Goal: Ask a question: Seek information or help from site administrators or community

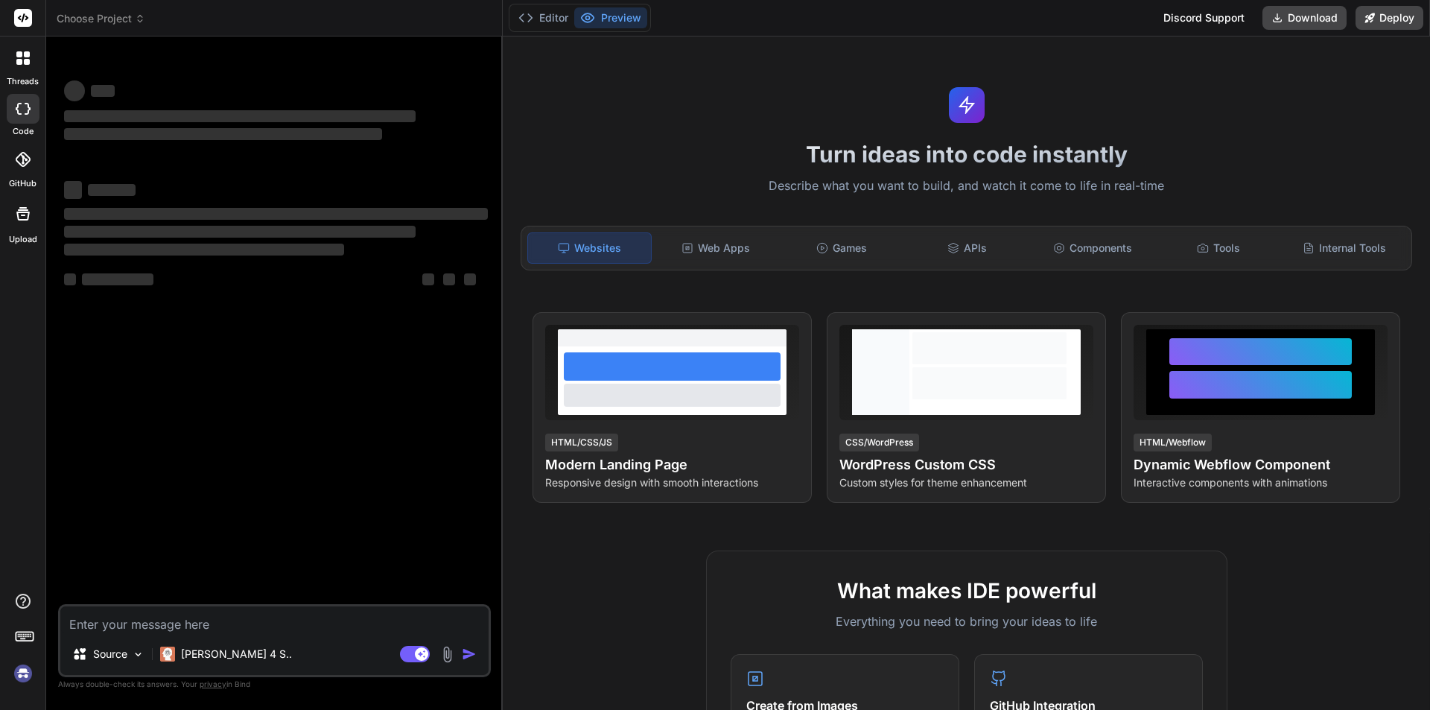
type textarea "x"
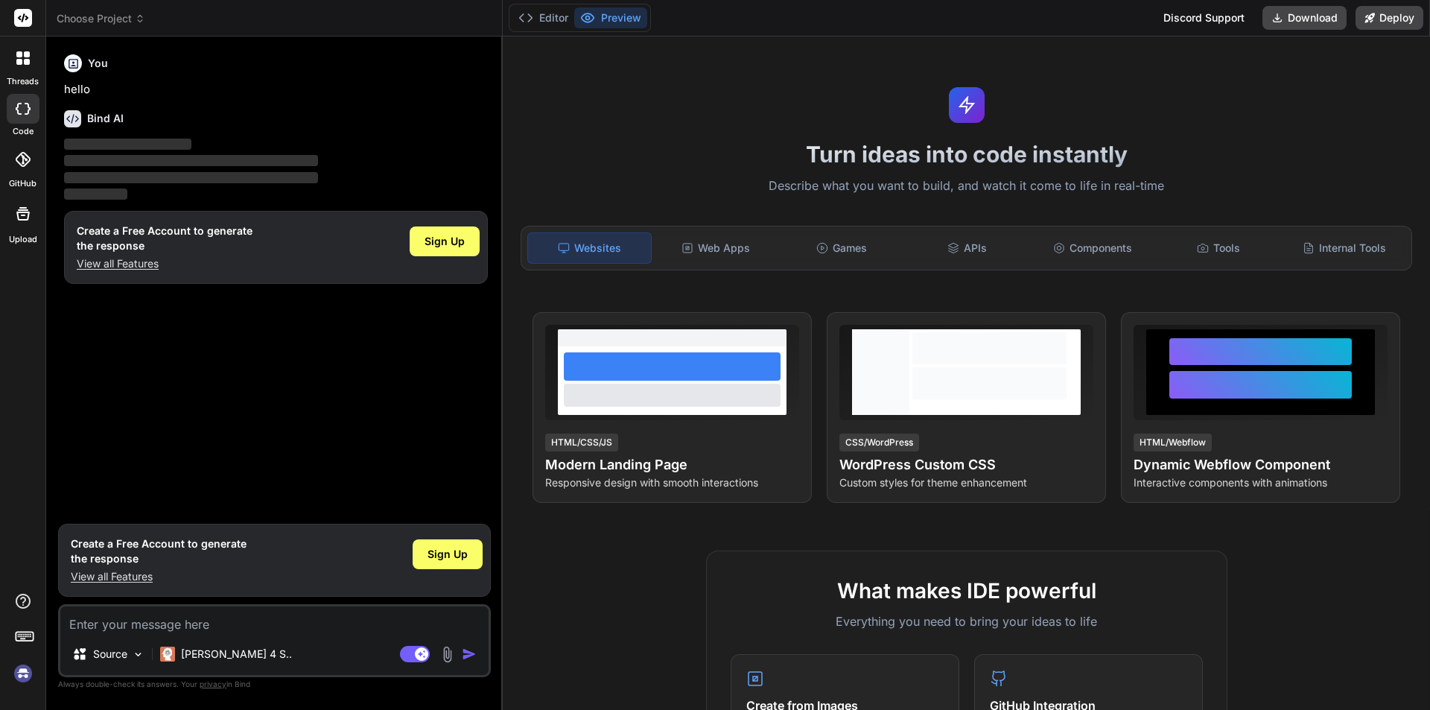
type textarea "p"
type textarea "x"
type textarea "pr"
type textarea "x"
type textarea "pre"
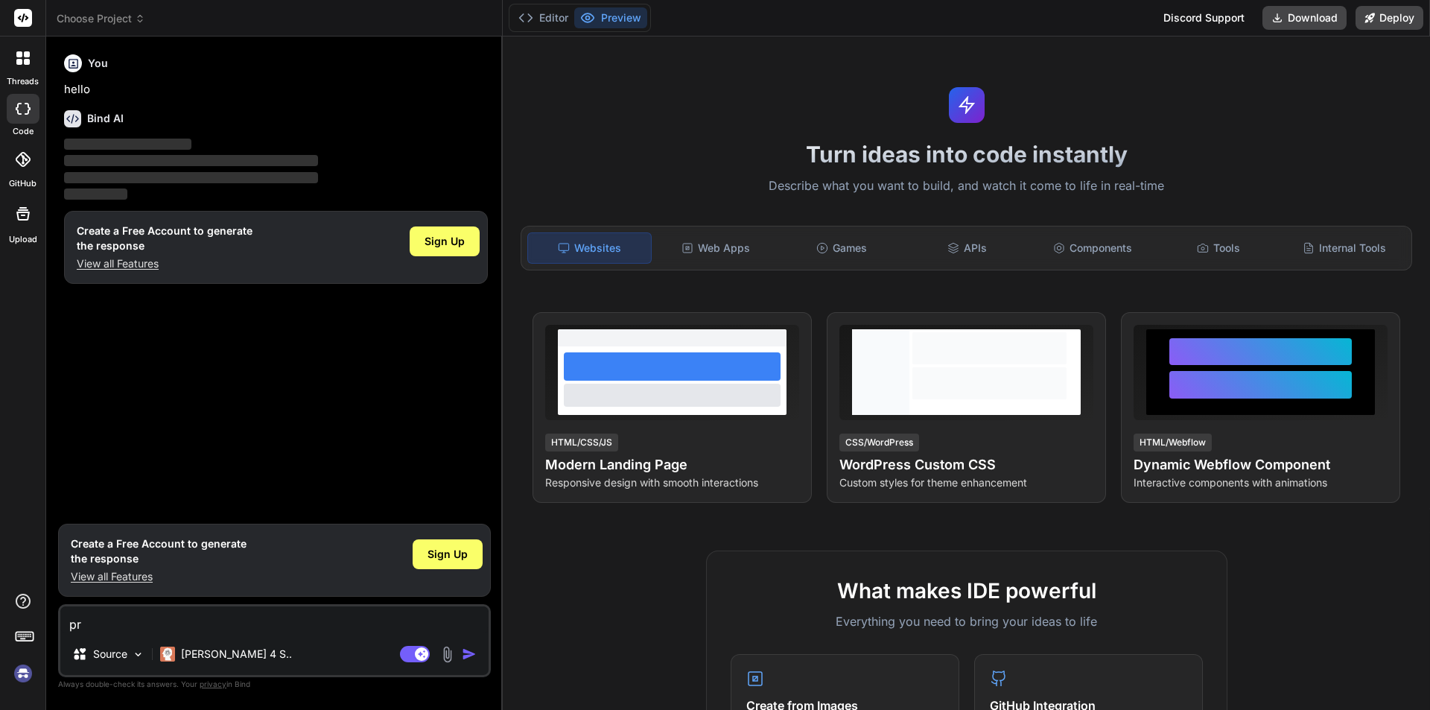
type textarea "x"
type textarea "prep"
type textarea "x"
type textarea "prepa"
type textarea "x"
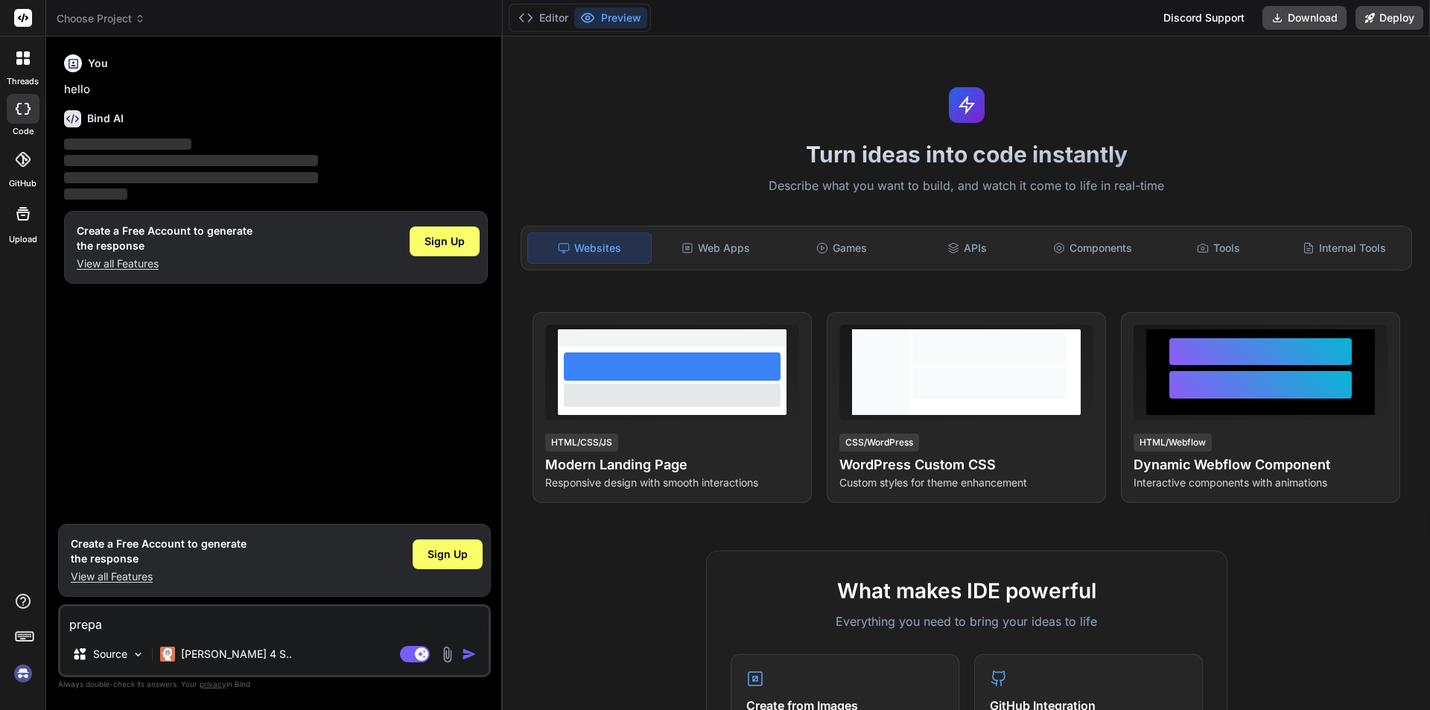
type textarea "prepar"
type textarea "x"
type textarea "prepare"
type textarea "x"
type textarea "prepare"
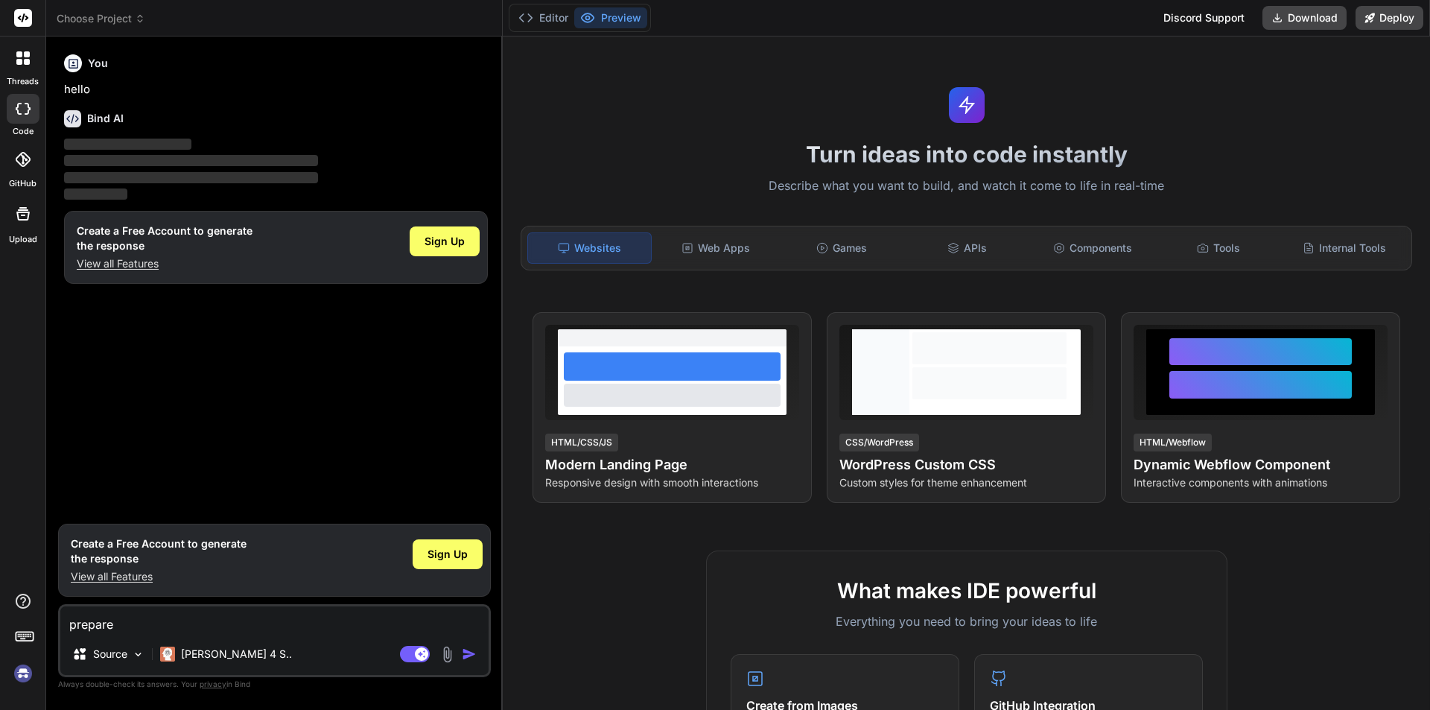
type textarea "x"
type textarea "prepare a"
type textarea "x"
type textarea "prepare a"
type textarea "x"
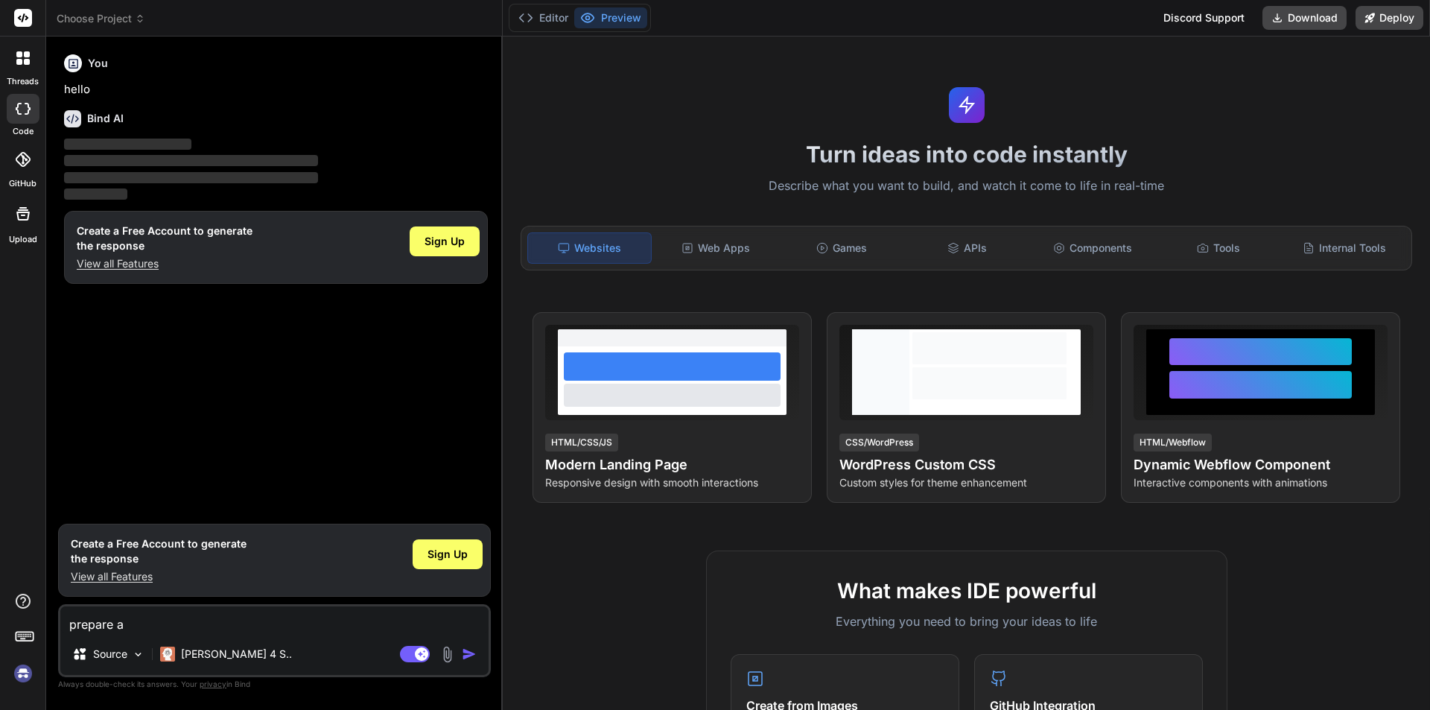
type textarea "prepare a e"
type textarea "x"
type textarea "prepare a ex"
type textarea "x"
type textarea "prepare a exc"
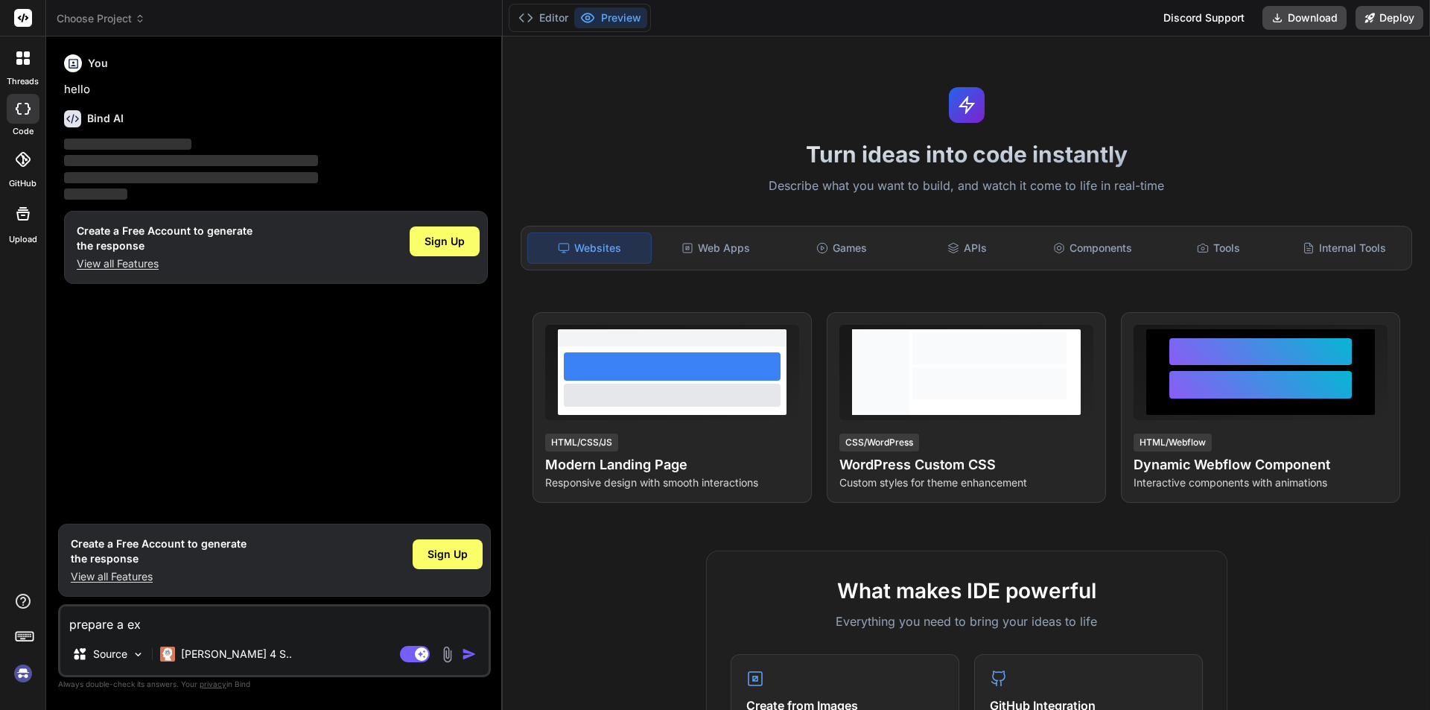
type textarea "x"
type textarea "prepare a exce"
type textarea "x"
type textarea "prepare a excel"
type textarea "x"
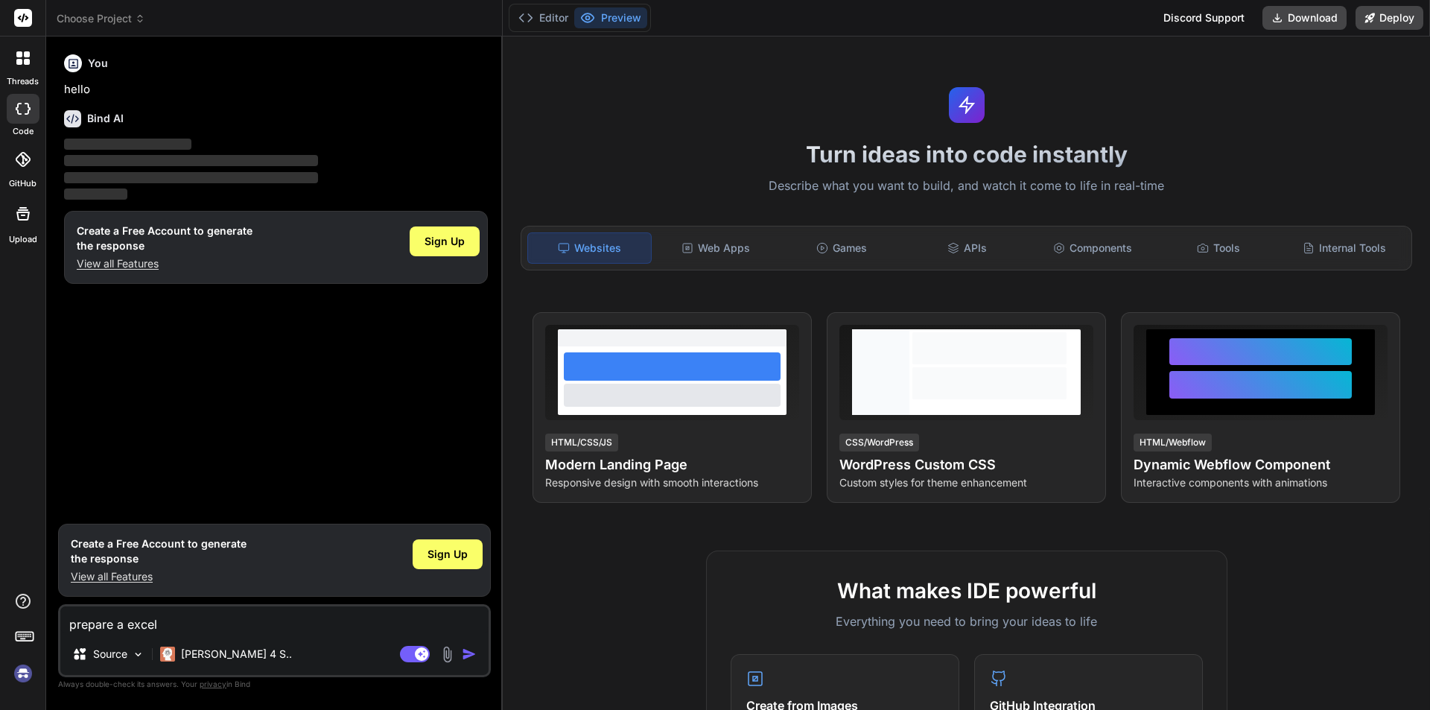
type textarea "prepare a excell"
type textarea "x"
type textarea "prepare a excel"
type textarea "x"
type textarea "prepare a excel"
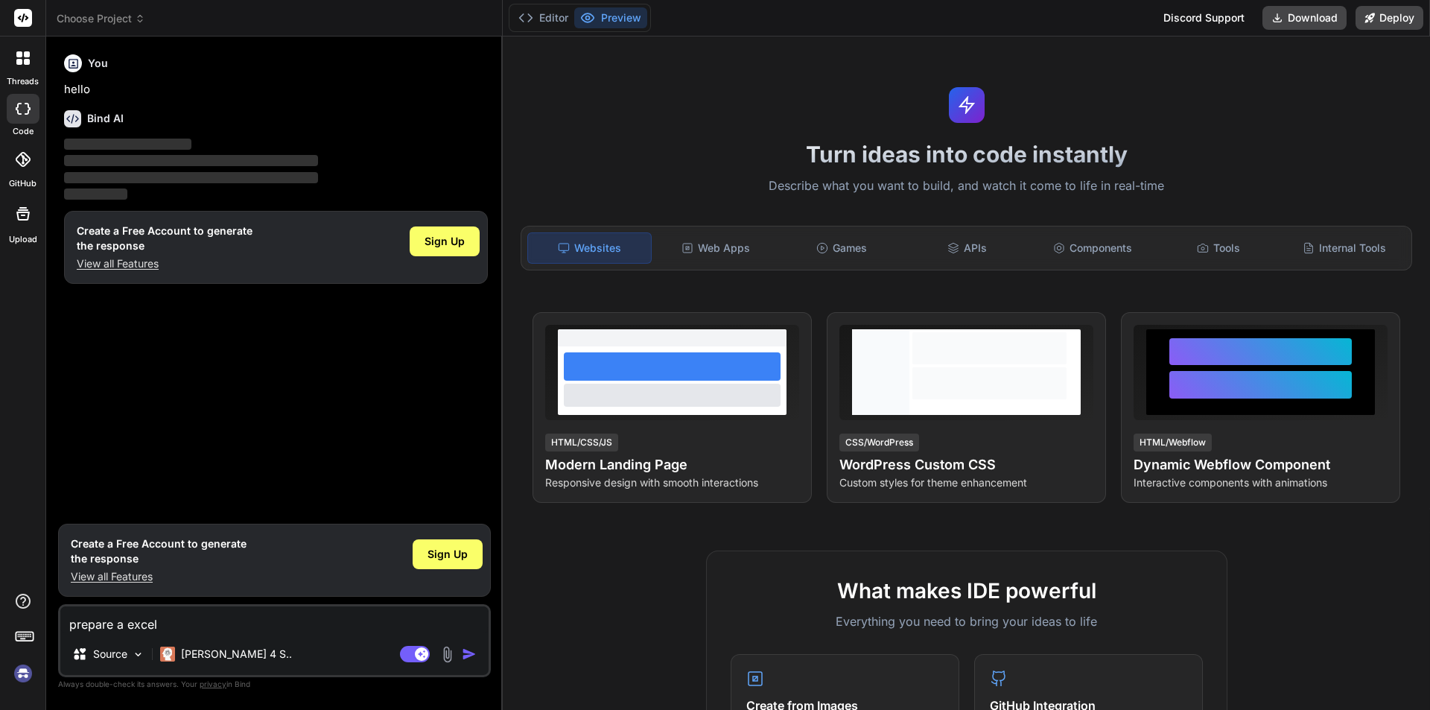
type textarea "x"
type textarea "prepare a excel s"
type textarea "x"
type textarea "prepare a excel sh"
type textarea "x"
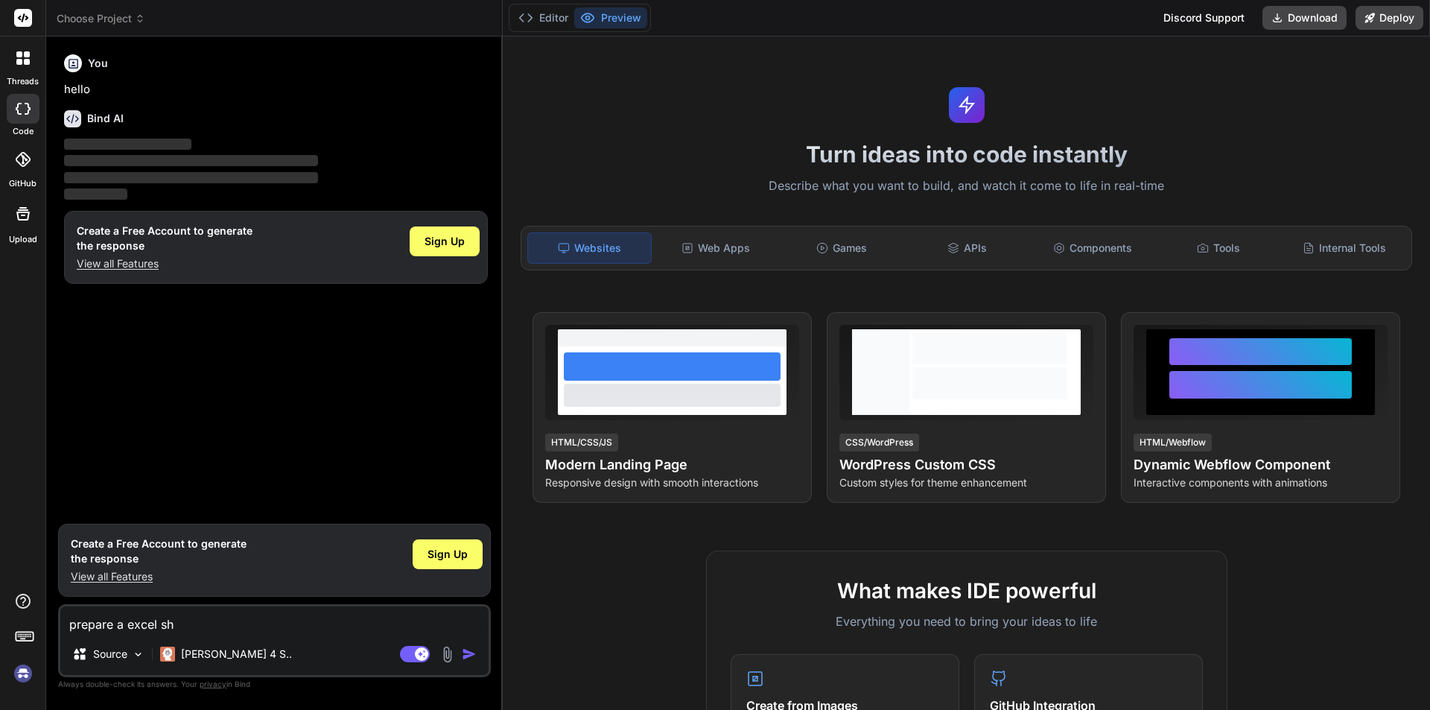
type textarea "prepare a excel she"
type textarea "x"
type textarea "prepare a excel shee"
type textarea "x"
type textarea "prepare a excel sheet"
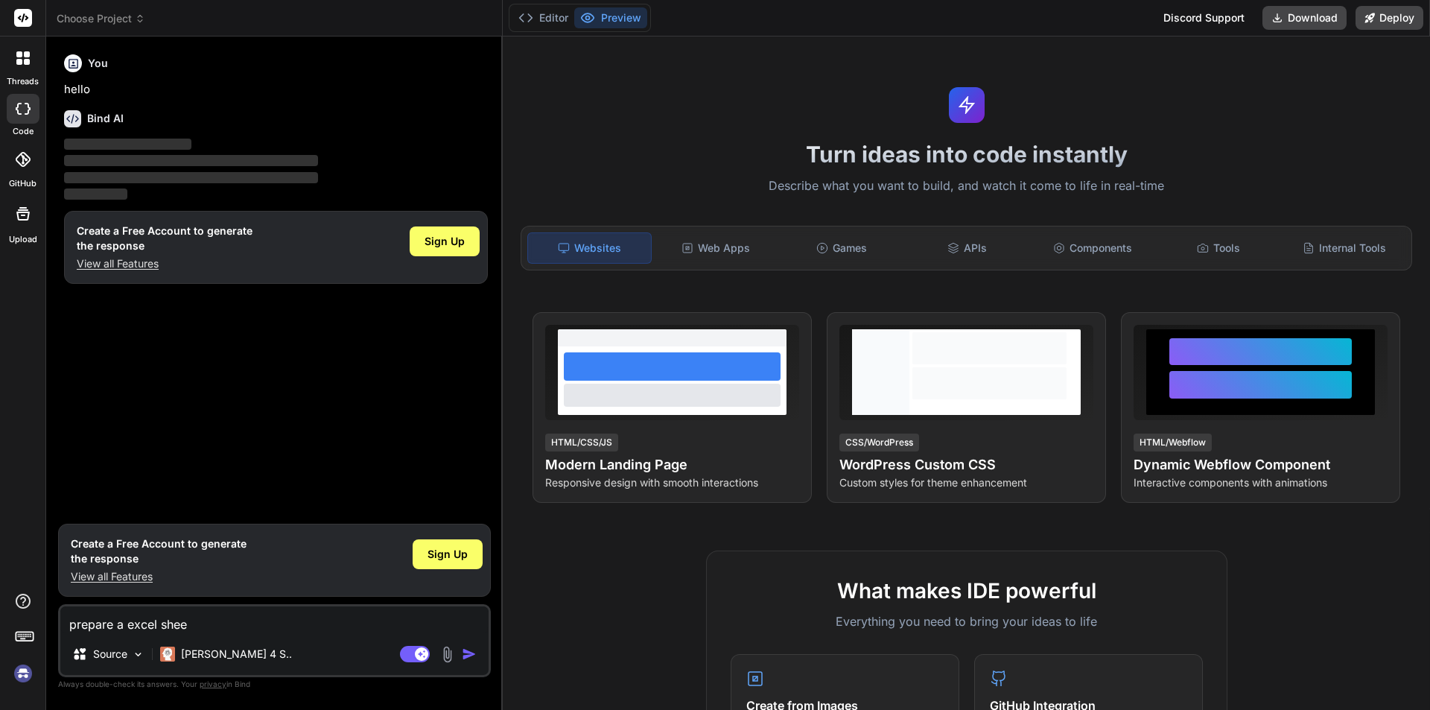
type textarea "x"
type textarea "prepare a excel sheet"
type textarea "x"
type textarea "prepare a excel sheet w"
type textarea "x"
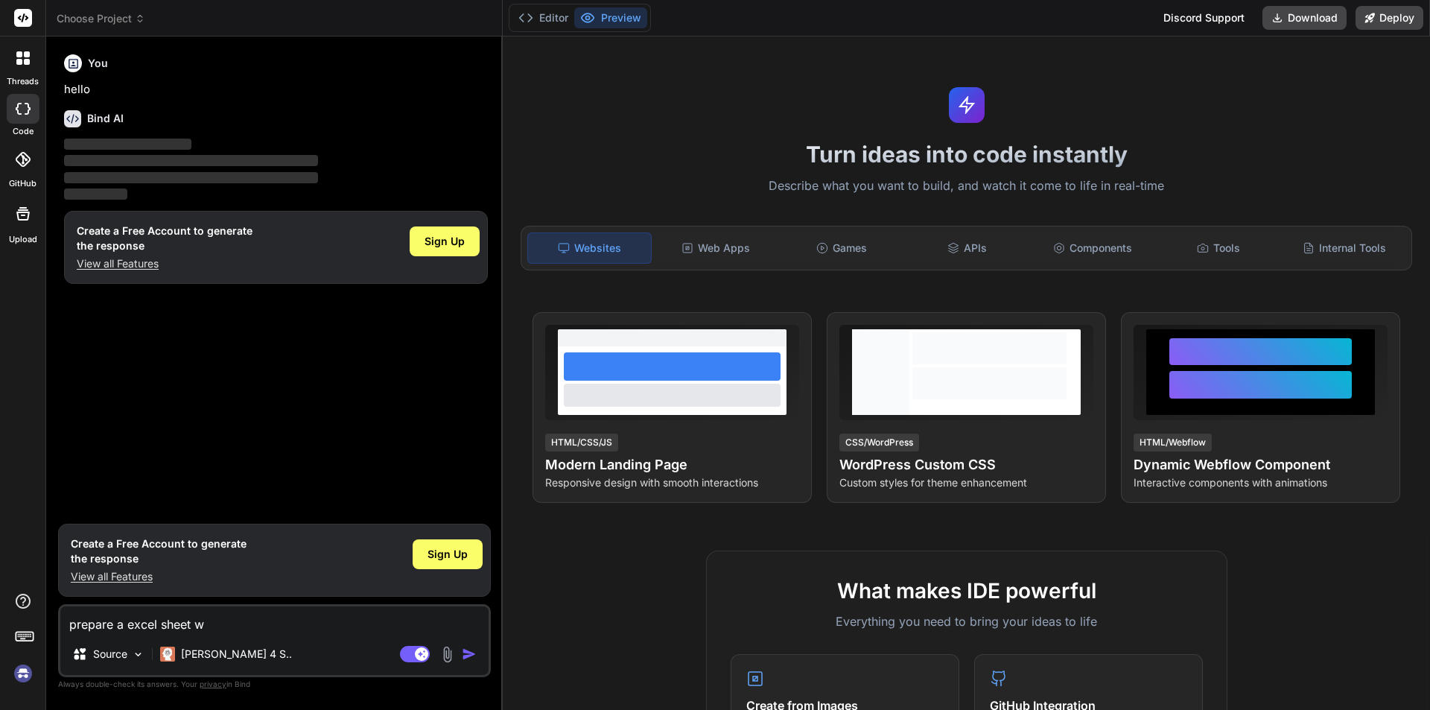
type textarea "prepare a excel sheet wh"
type textarea "x"
type textarea "prepare a excel sheet whe"
type textarea "x"
type textarea "prepare a excel sheet wher"
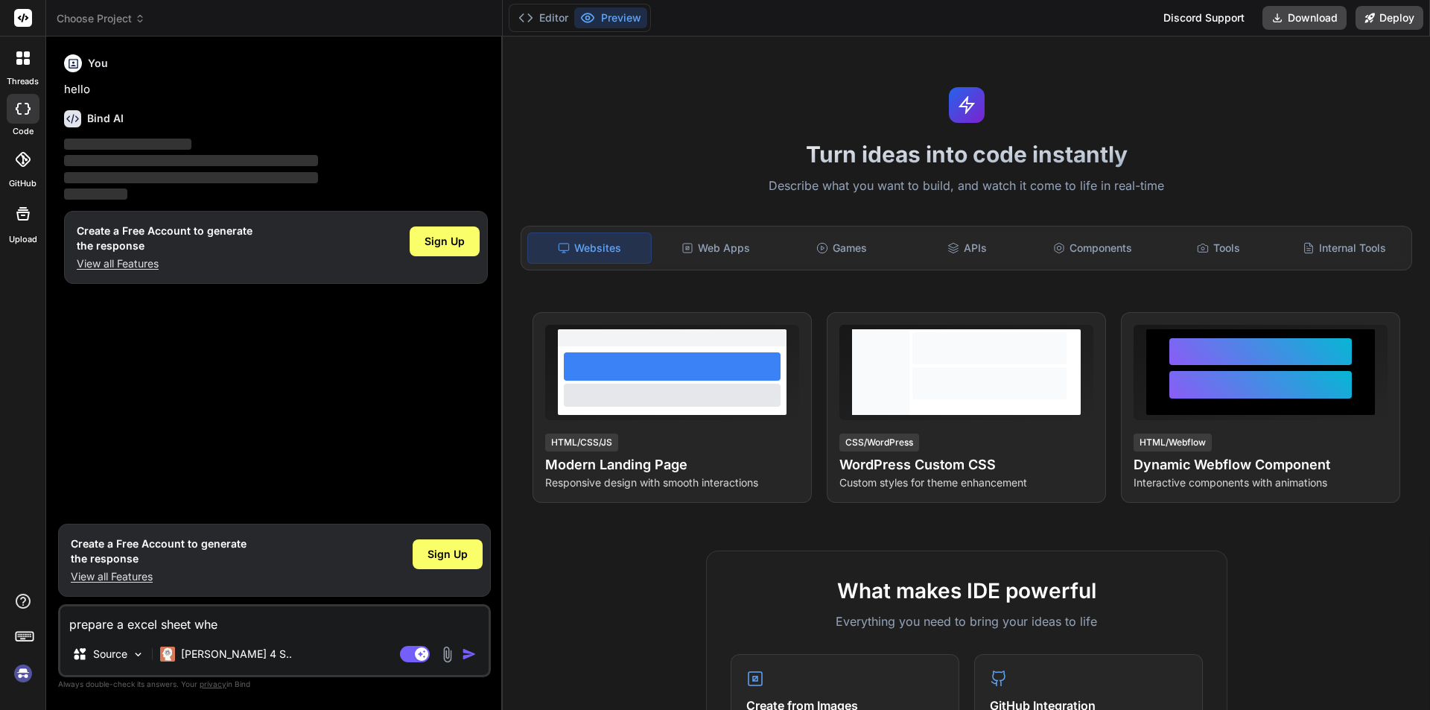
type textarea "x"
type textarea "prepare a excel sheet where"
type textarea "x"
type textarea "prepare a excel sheet where"
type textarea "x"
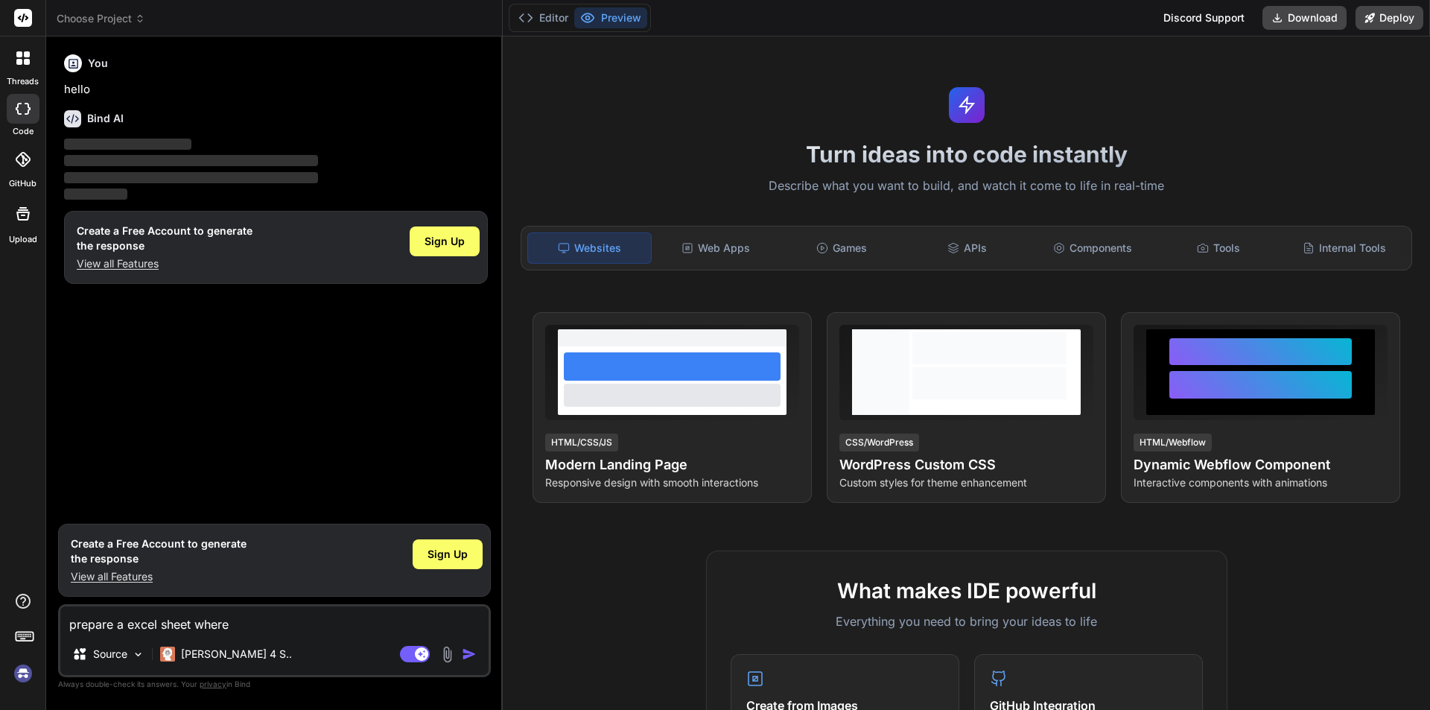
type textarea "prepare a excel sheet where w"
type textarea "x"
type textarea "prepare a excel sheet where we"
type textarea "x"
type textarea "prepare a excel sheet where we"
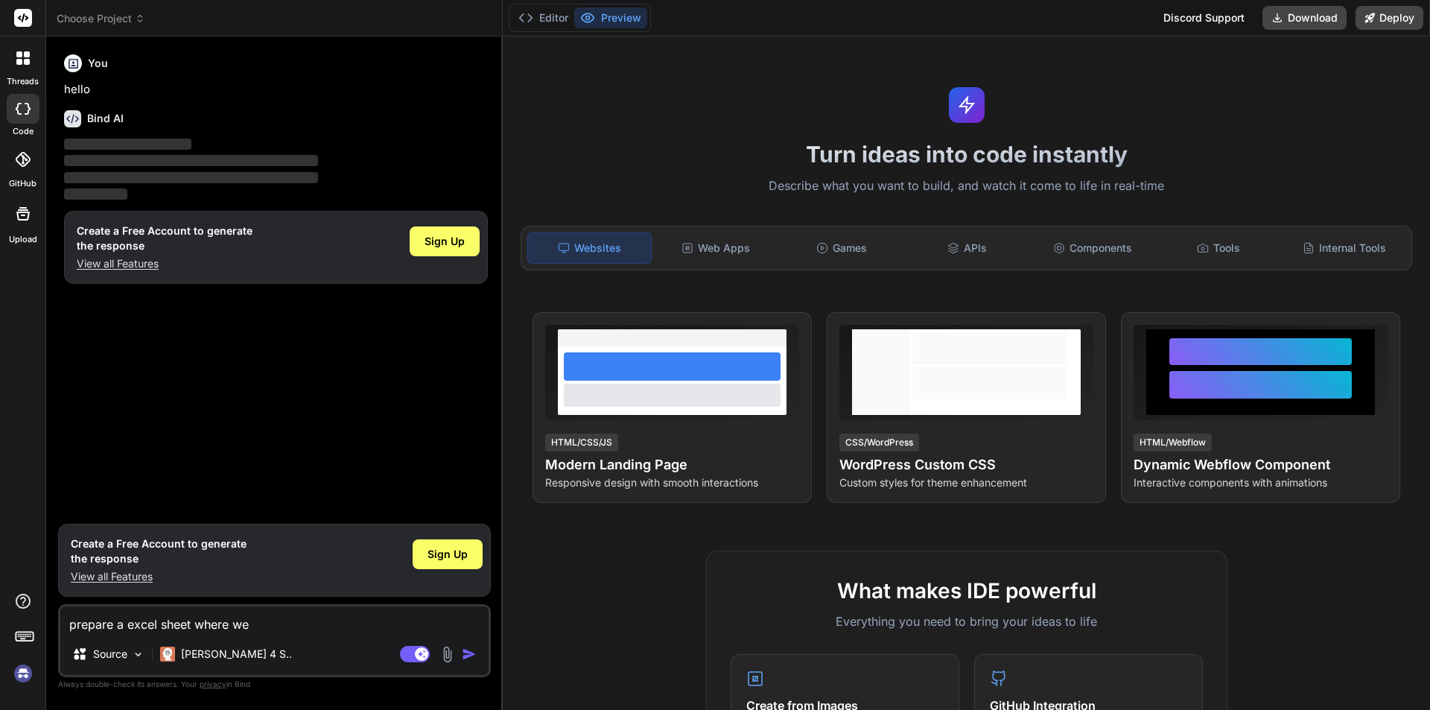
type textarea "x"
type textarea "prepare a excel sheet where we n"
type textarea "x"
type textarea "prepare a excel sheet where we ne"
type textarea "x"
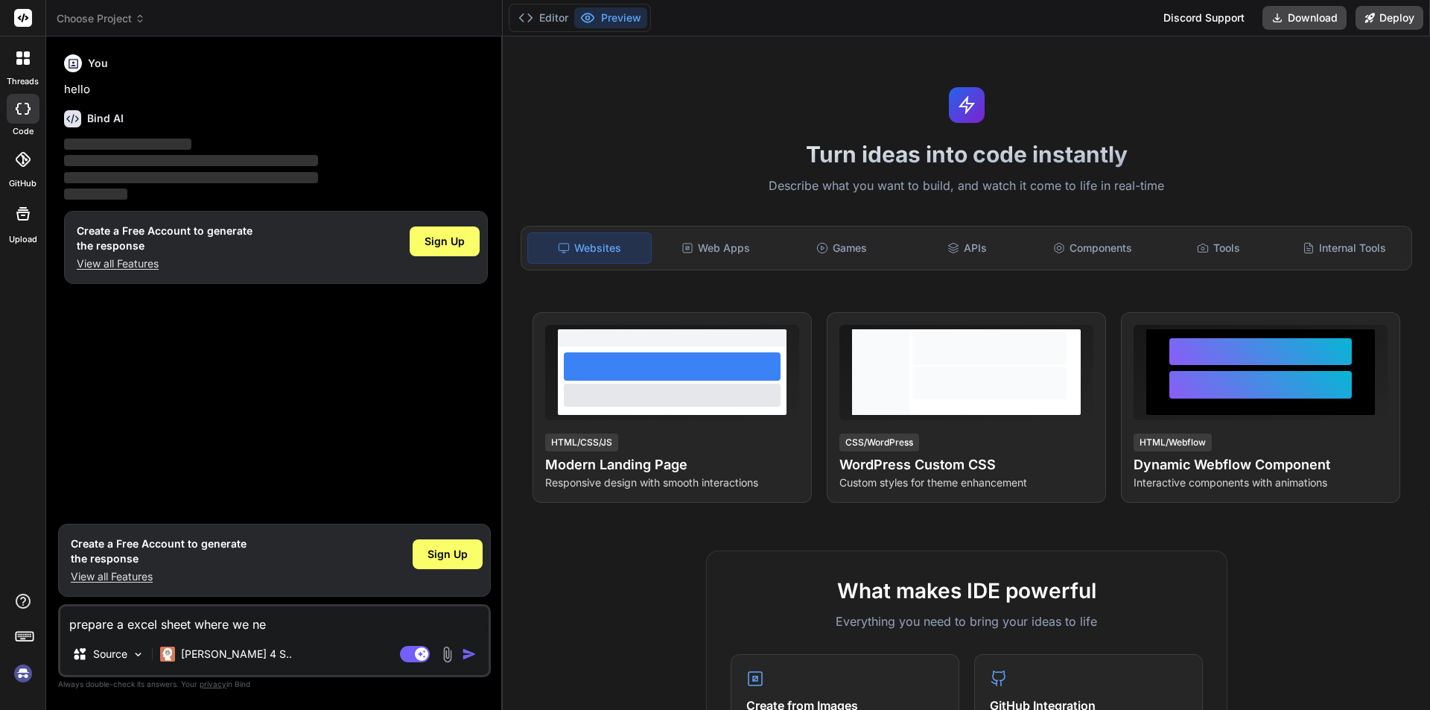
type textarea "prepare a excel sheet where we nee"
type textarea "x"
type textarea "prepare a excel sheet where we need"
type textarea "x"
type textarea "prepare a excel sheet where we need"
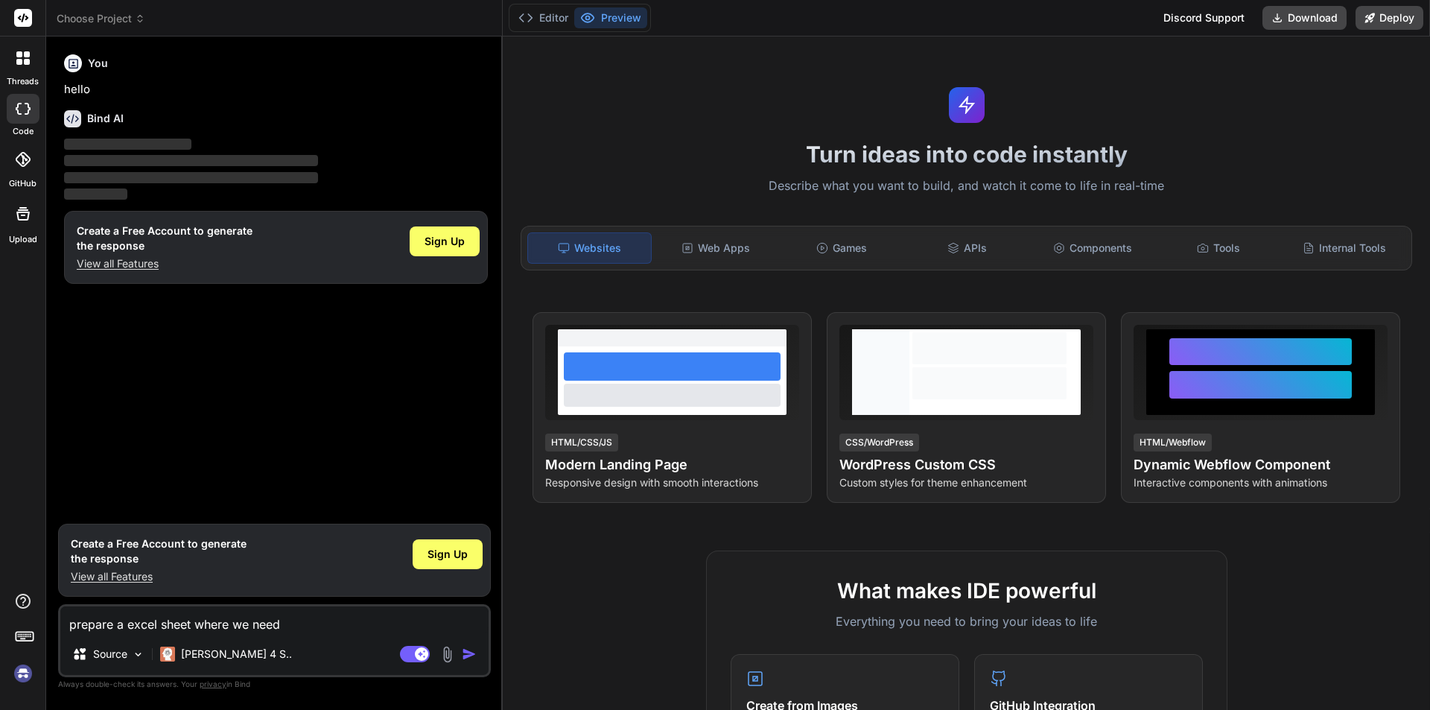
type textarea "x"
type textarea "prepare a excel sheet where we need t"
type textarea "x"
type textarea "prepare a excel sheet where we need to"
type textarea "x"
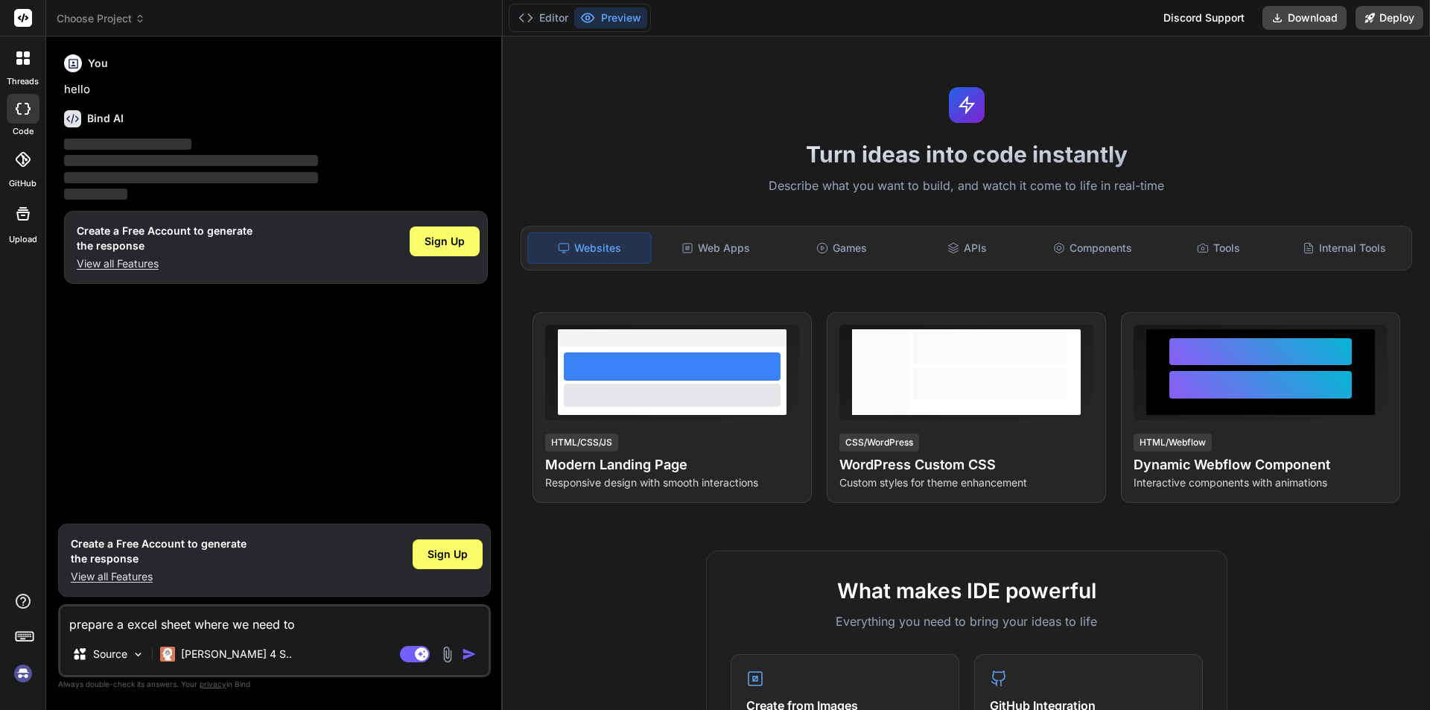
type textarea "prepare a excel sheet where we need to"
type textarea "x"
type textarea "prepare a excel sheet where we need to u"
type textarea "x"
type textarea "prepare a excel sheet where we need to up"
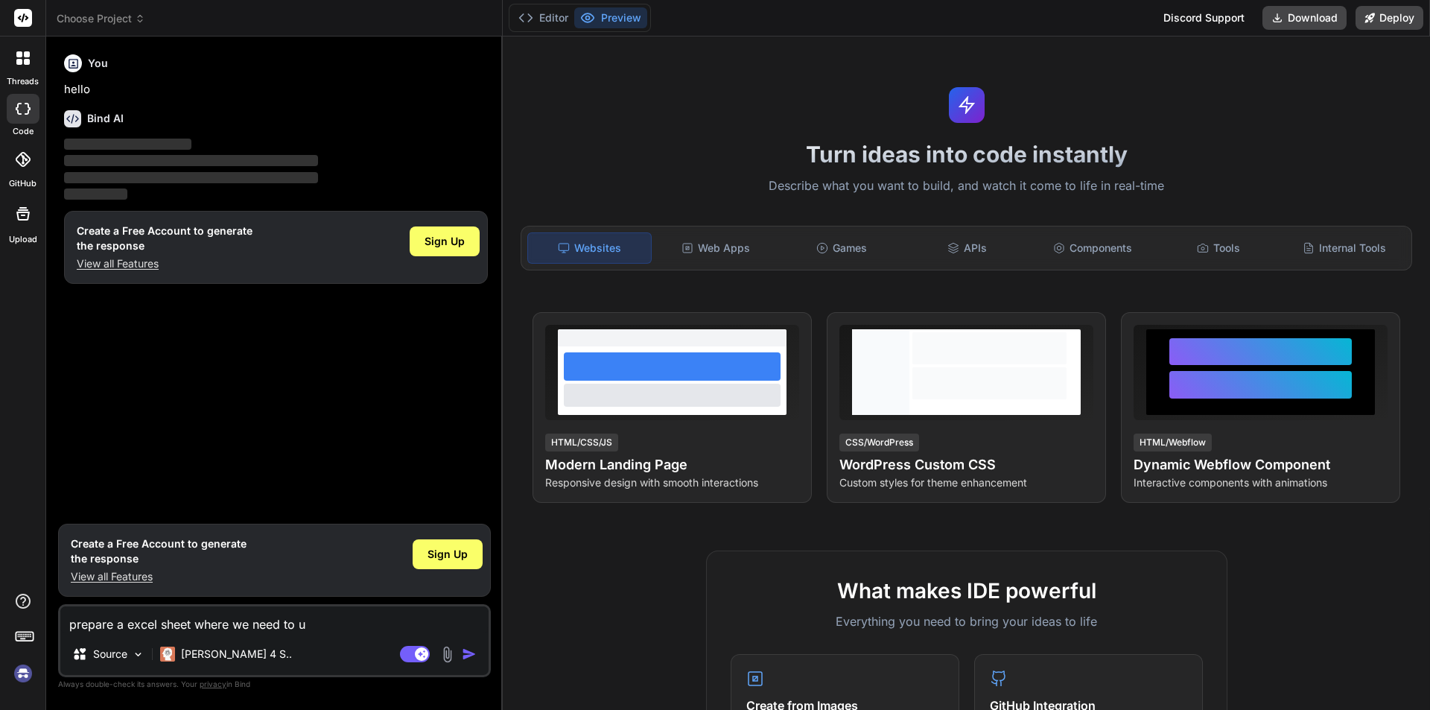
type textarea "x"
type textarea "prepare a excel sheet where we need to upd"
type textarea "x"
type textarea "prepare a excel sheet where we need to upda"
type textarea "x"
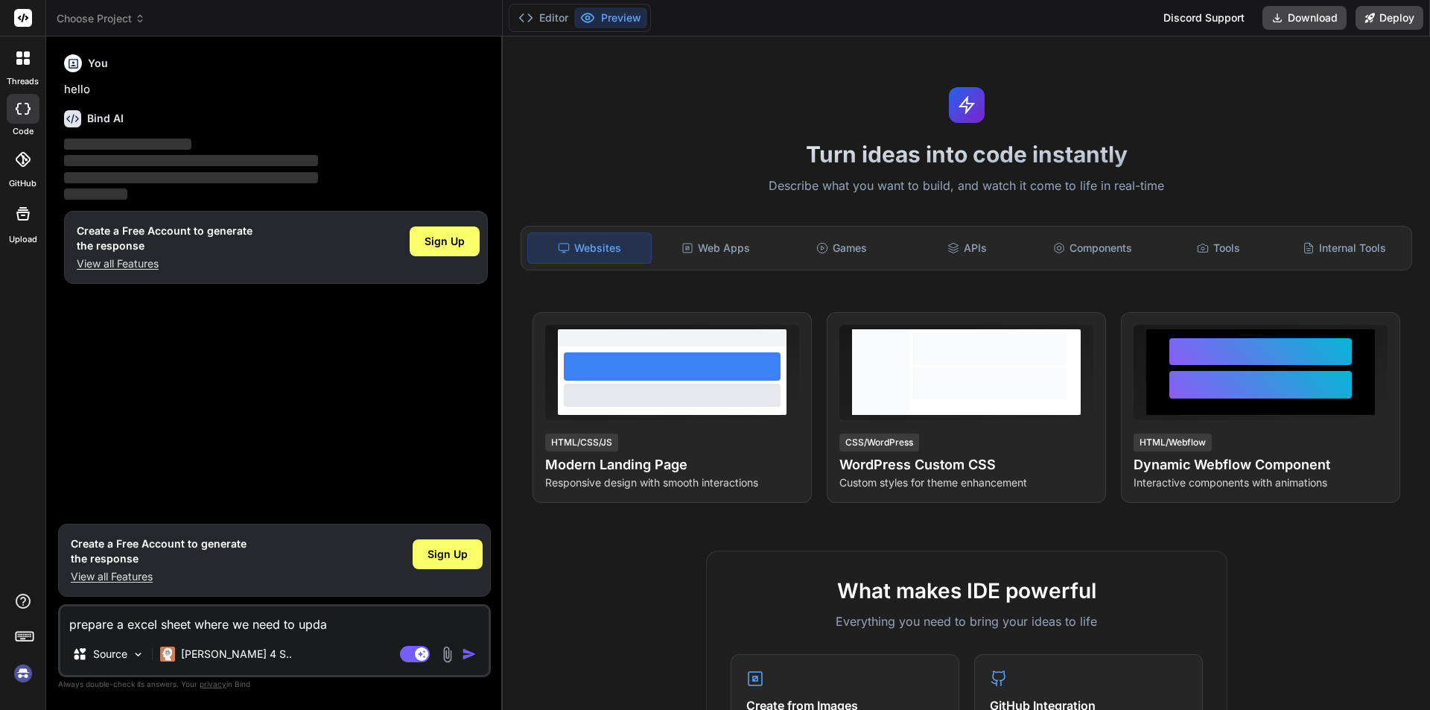
type textarea "prepare a excel sheet where we need to updat"
type textarea "x"
type textarea "prepare a excel sheet where we need to update"
type textarea "x"
type textarea "prepare a excel sheet where we need to update"
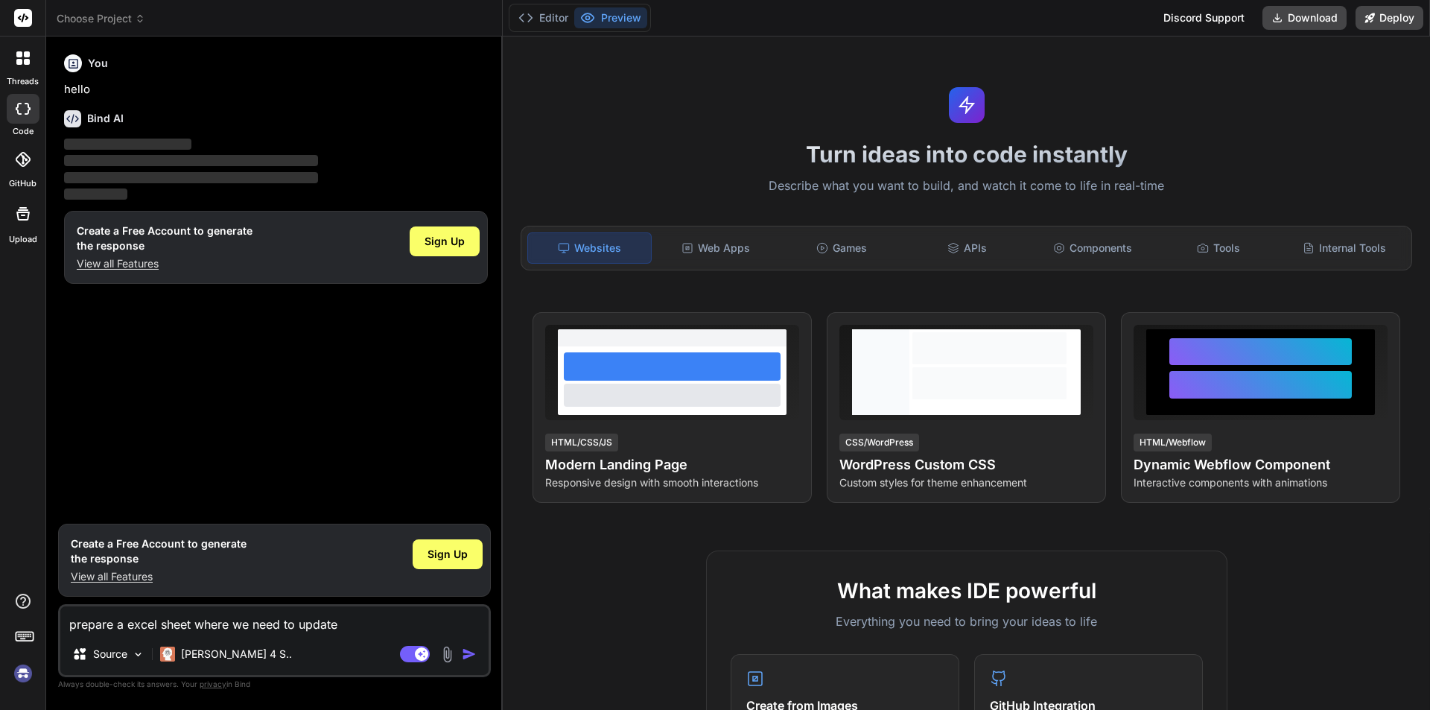
type textarea "x"
type textarea "prepare a excel sheet where we need to update l"
type textarea "x"
type textarea "prepare a excel sheet where we need to update ll"
type textarea "x"
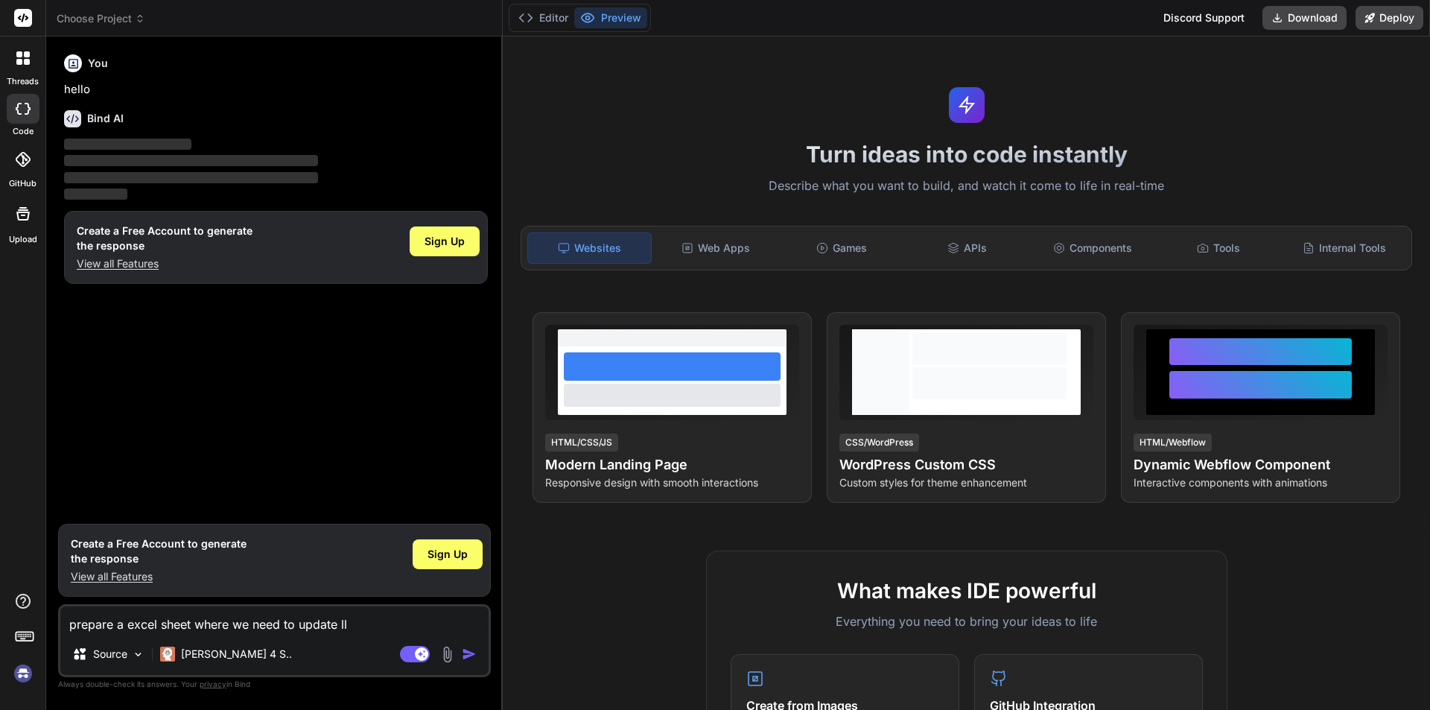
type textarea "prepare a excel sheet where we need to update l"
type textarea "x"
type textarea "prepare a excel sheet where we need to update"
type textarea "x"
type textarea "prepare a excel sheet where we need to update a"
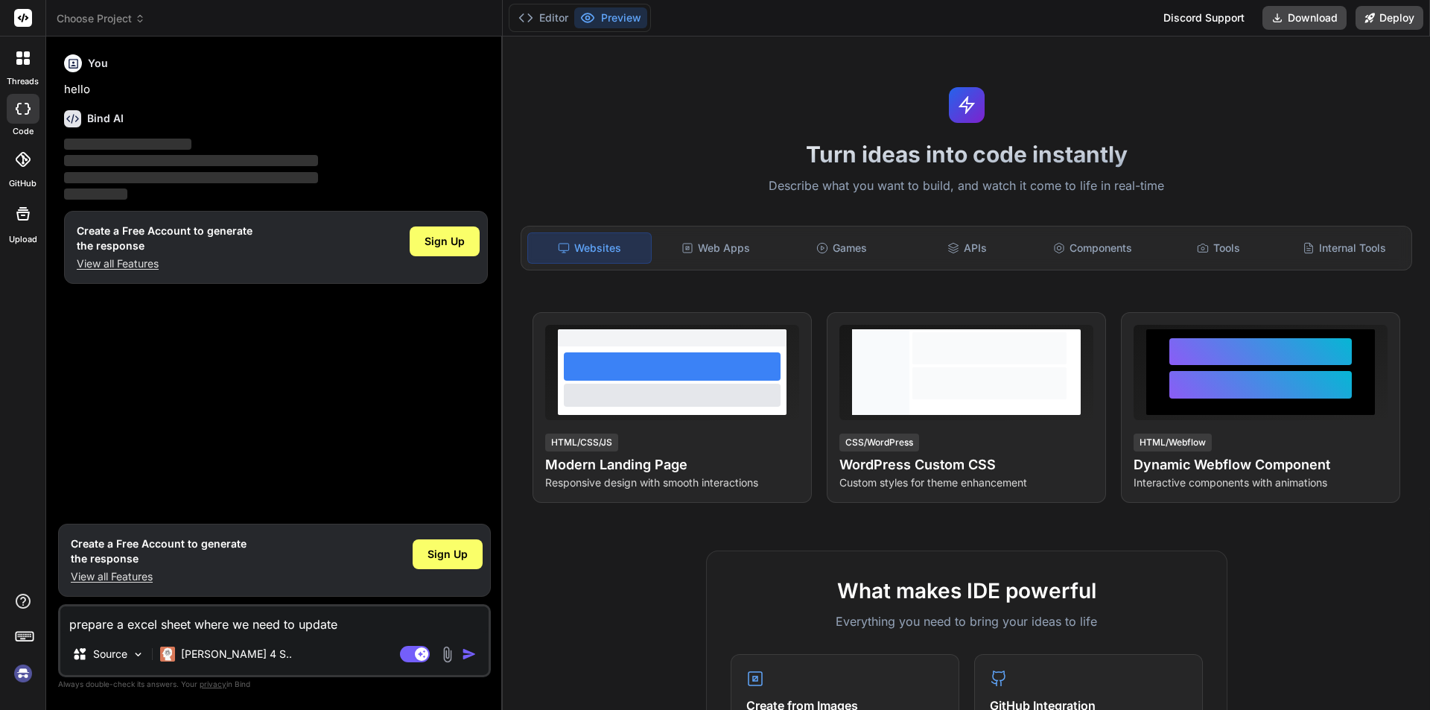
type textarea "x"
type textarea "prepare a excel sheet where we need to update al"
type textarea "x"
type textarea "prepare a excel sheet where we need to update all"
type textarea "x"
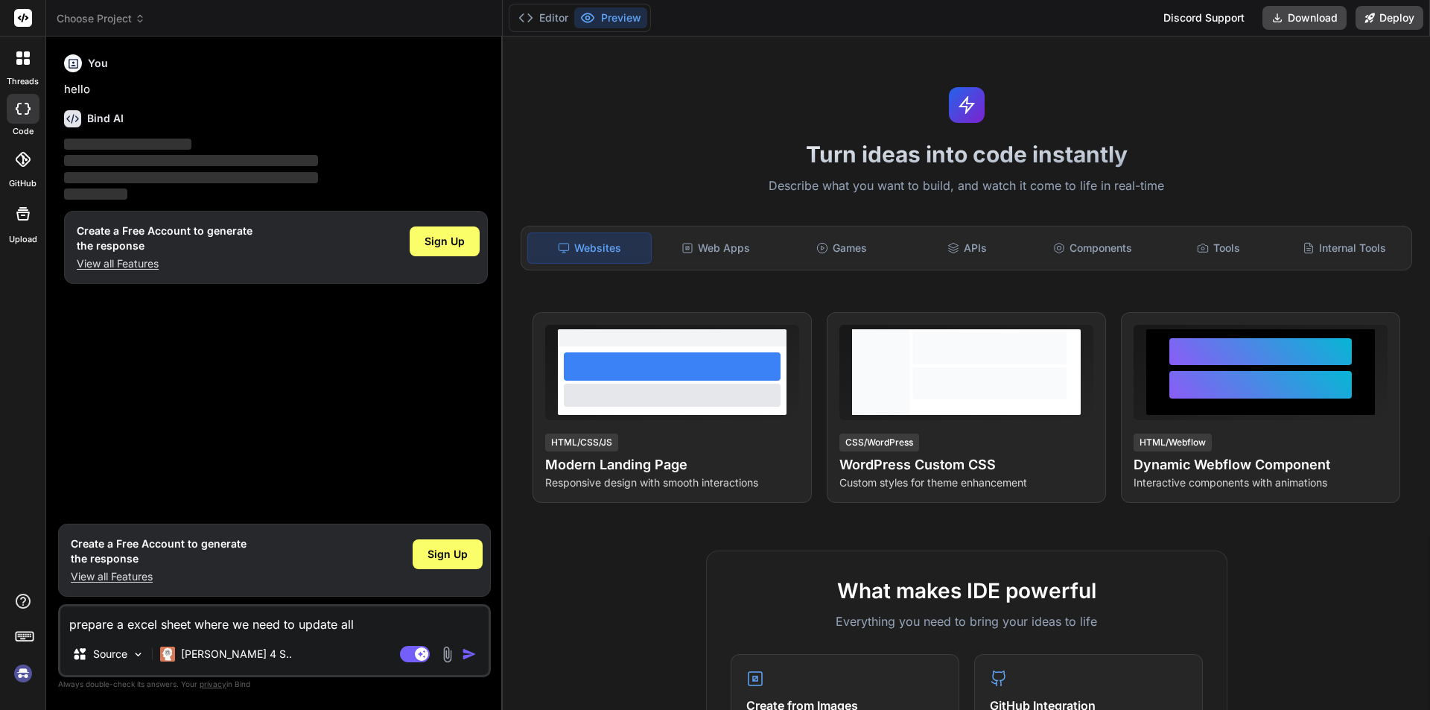
type textarea "prepare a excel sheet where we need to update all"
type textarea "x"
type textarea "prepare a excel sheet where we need to update all q"
type textarea "x"
type textarea "prepare a excel sheet where we need to update all qa"
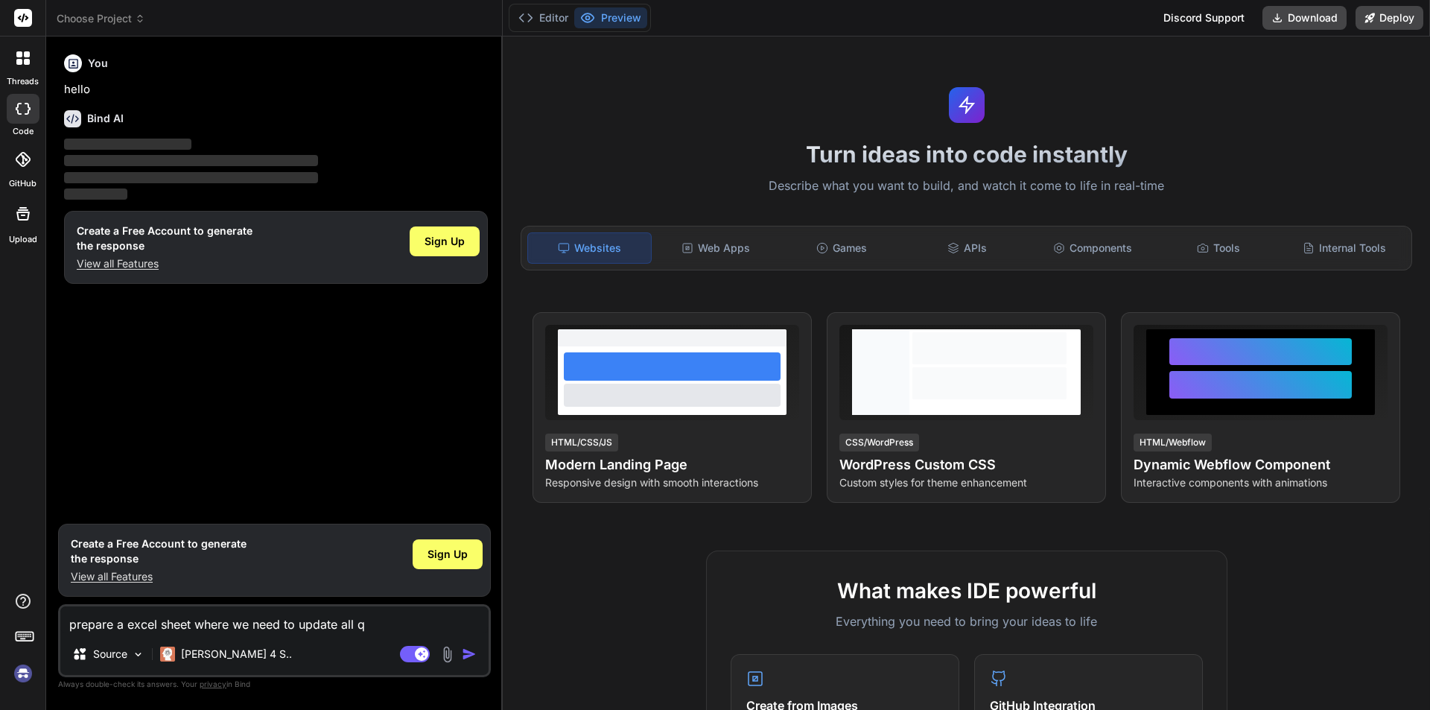
type textarea "x"
type textarea "prepare a excel sheet where we need to update all qa"
type textarea "x"
type textarea "prepare a excel sheet where we need to update all qa r"
type textarea "x"
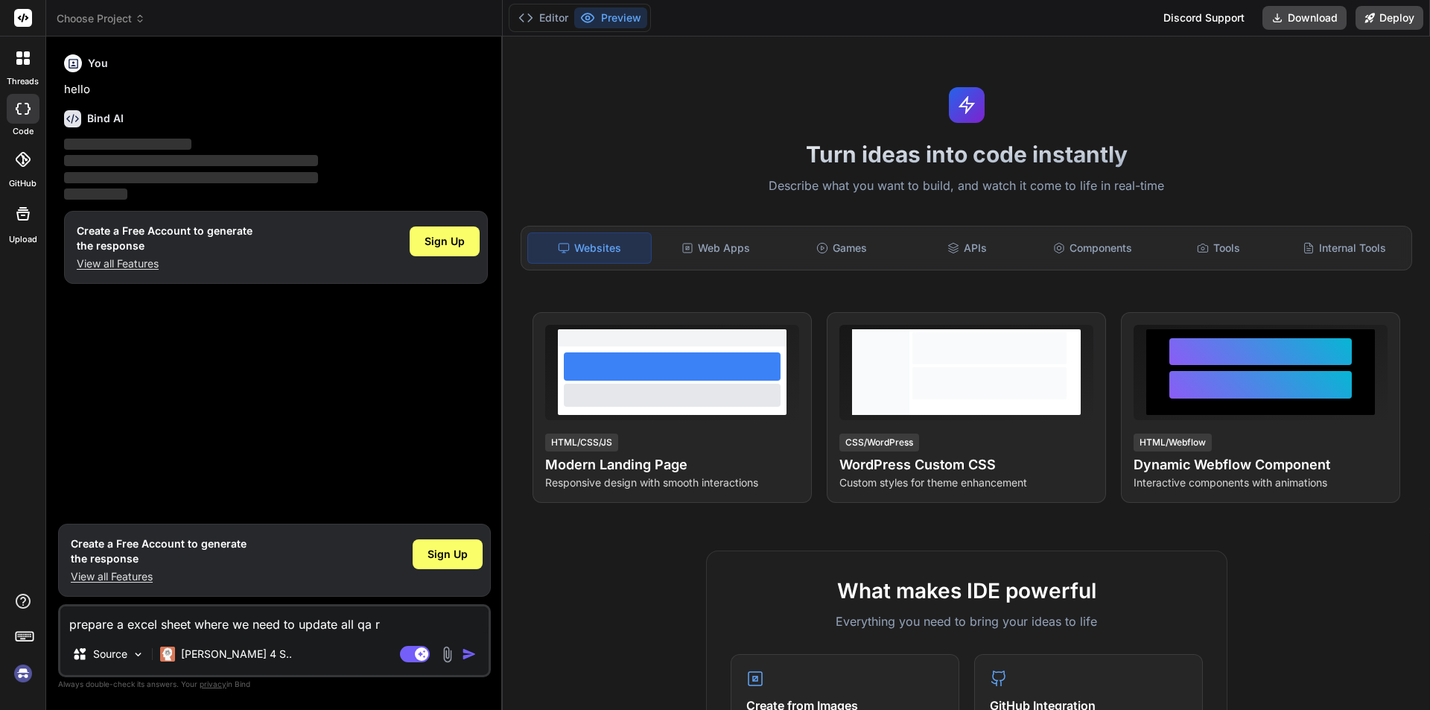
type textarea "prepare a excel sheet where we need to update all qa re"
type textarea "x"
type textarea "prepare a excel sheet where we need to update all qa rel"
type textarea "x"
type textarea "prepare a excel sheet where we need to update all qa rele"
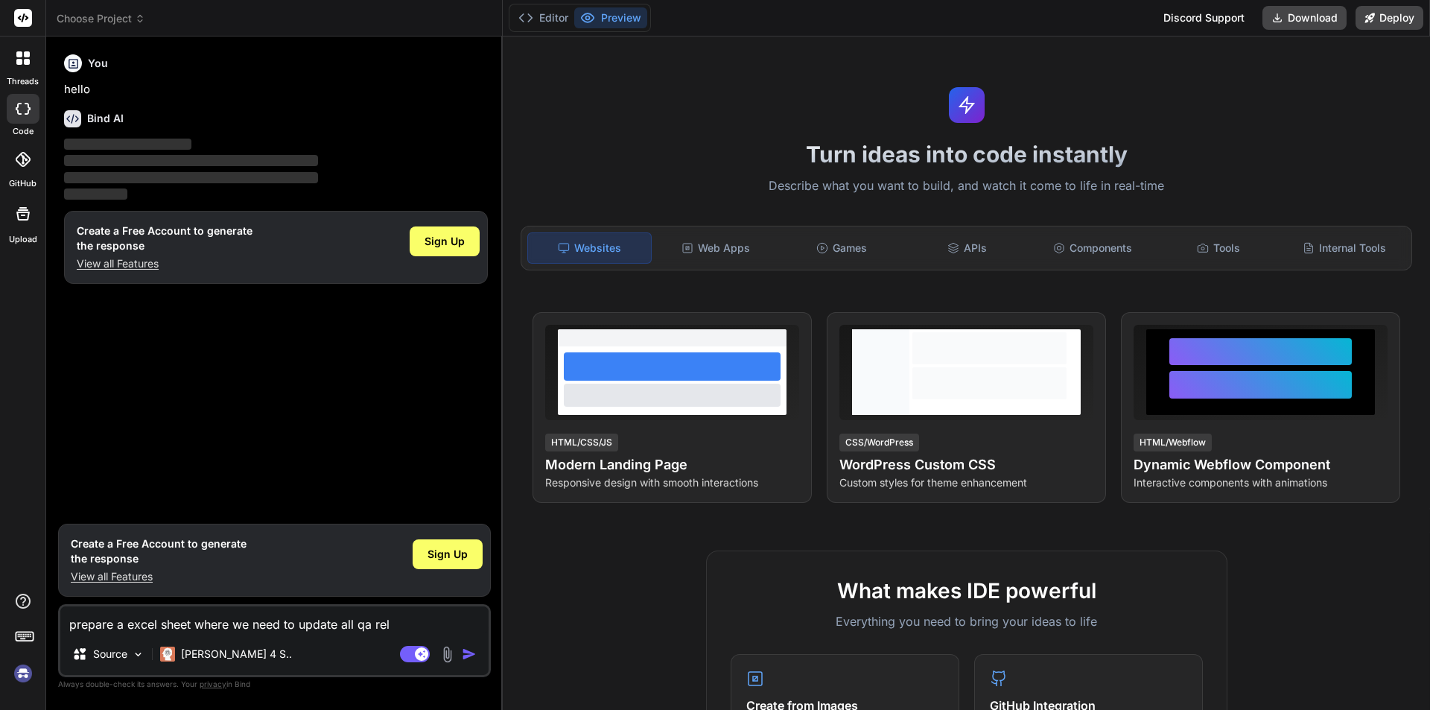
type textarea "x"
type textarea "prepare a excel sheet where we need to update all qa relea"
type textarea "x"
type textarea "prepare a excel sheet where we need to update all qa releas"
type textarea "x"
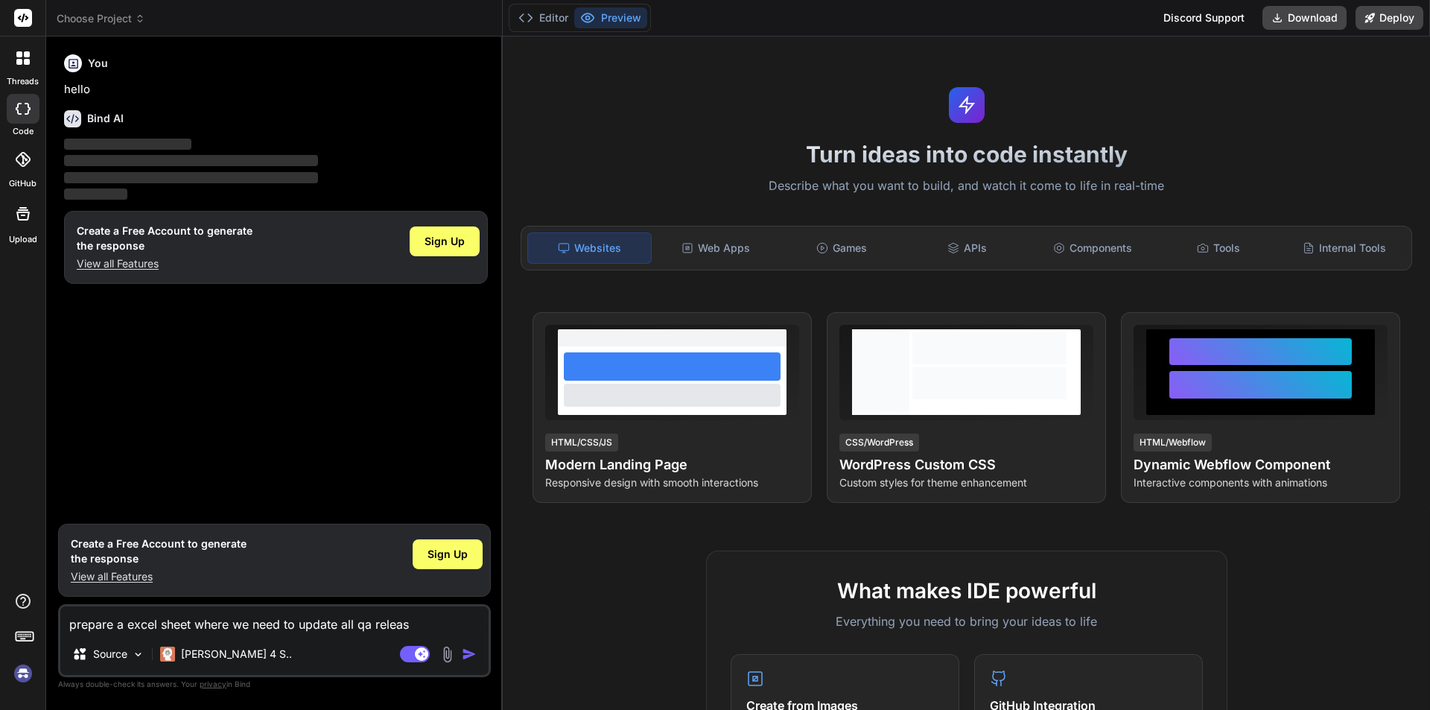
type textarea "prepare a excel sheet where we need to update all qa release"
type textarea "x"
type textarea "prepare a excel sheet where we need to update all qa release"
type textarea "x"
type textarea "prepare a excel sheet where we need to update all qa release a"
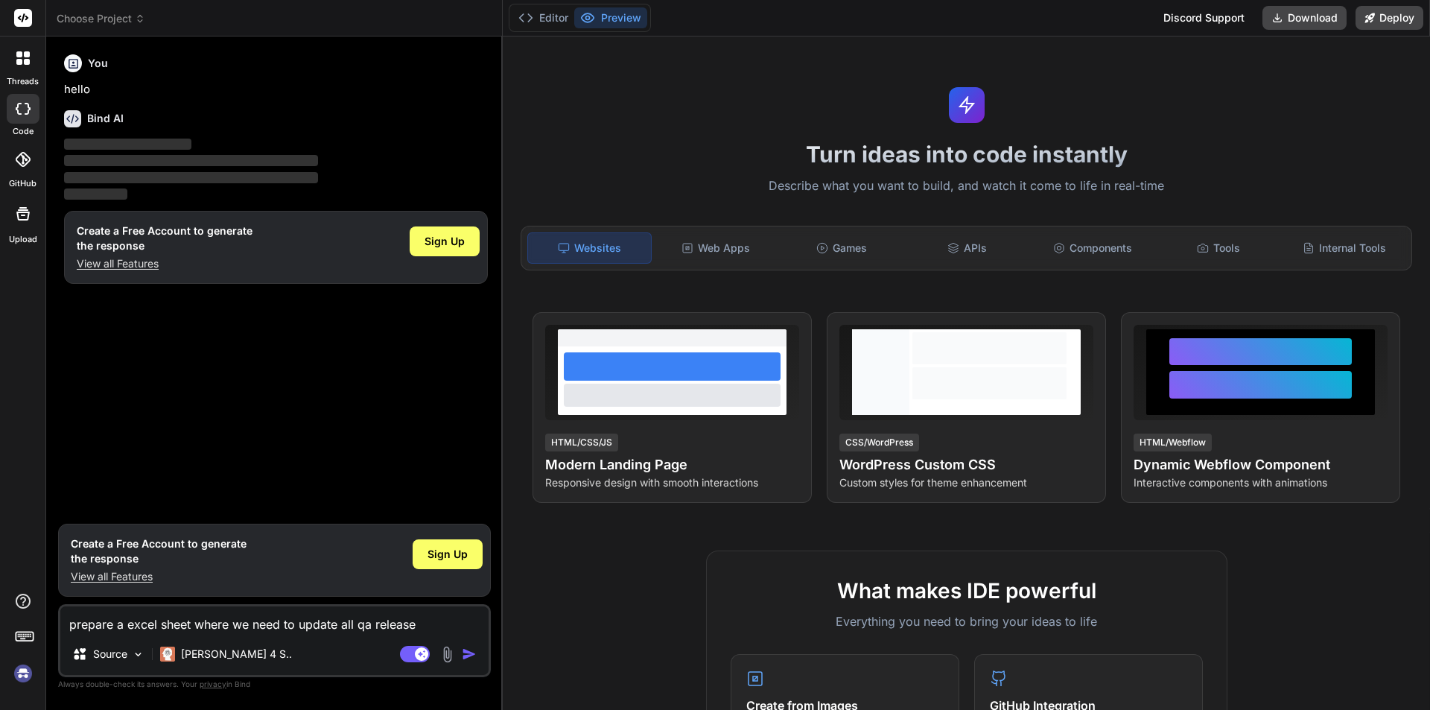
type textarea "x"
type textarea "prepare a excel sheet where we need to update all qa release an"
type textarea "x"
type textarea "prepare a excel sheet where we need to update all qa release and"
type textarea "x"
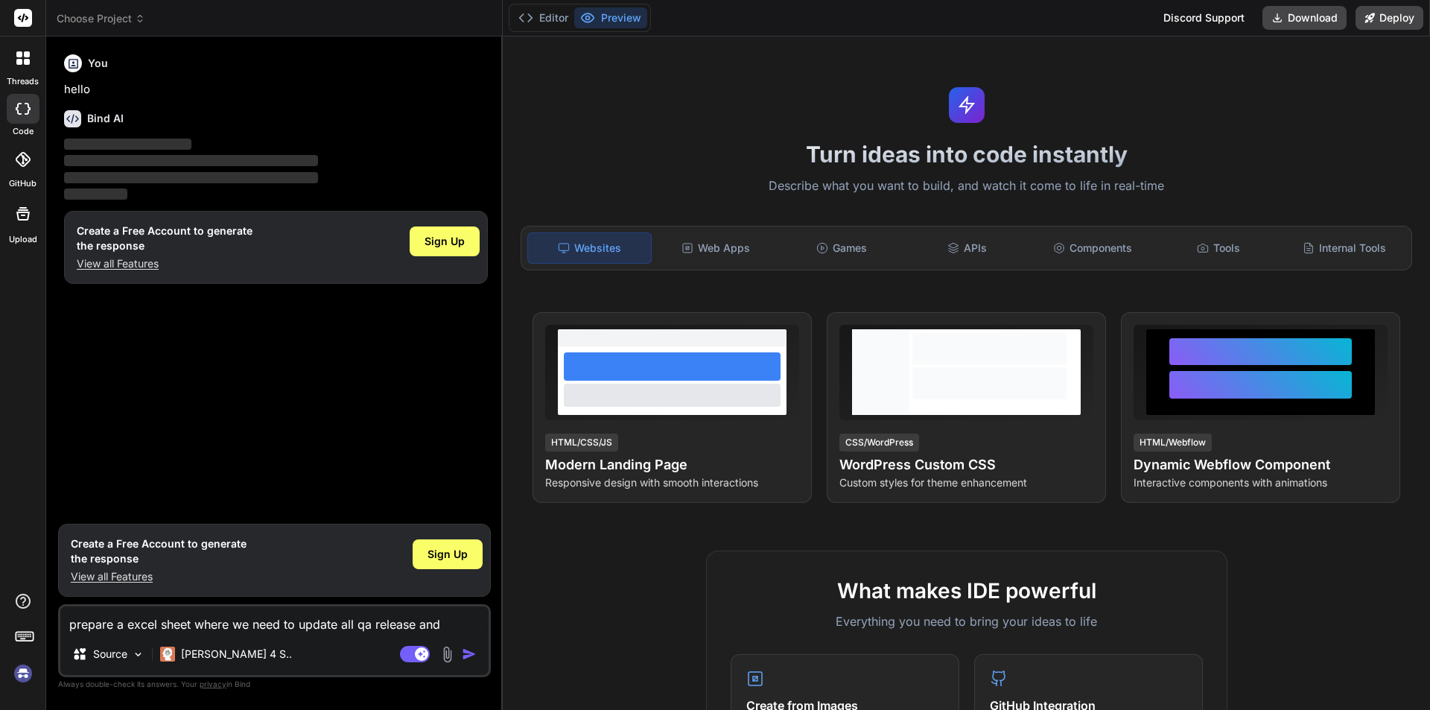
type textarea "prepare a excel sheet where we need to update all qa release and"
type textarea "x"
type textarea "prepare a excel sheet where we need to update all qa release and n"
type textarea "x"
type textarea "prepare a excel sheet where we need to update all qa release and no"
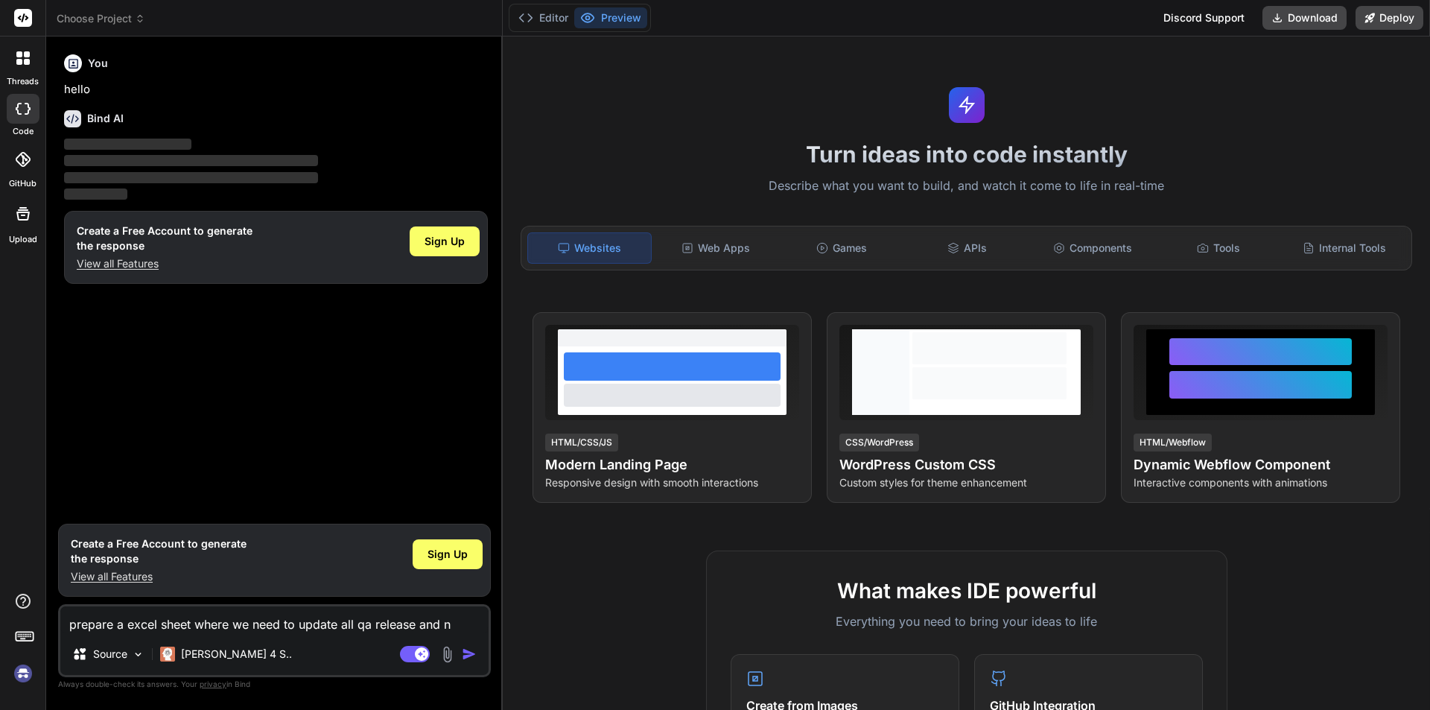
type textarea "x"
type textarea "prepare a excel sheet where we need to update all qa release and no"
type textarea "x"
type textarea "prepare a excel sheet where we need to update all qa release and no o"
type textarea "x"
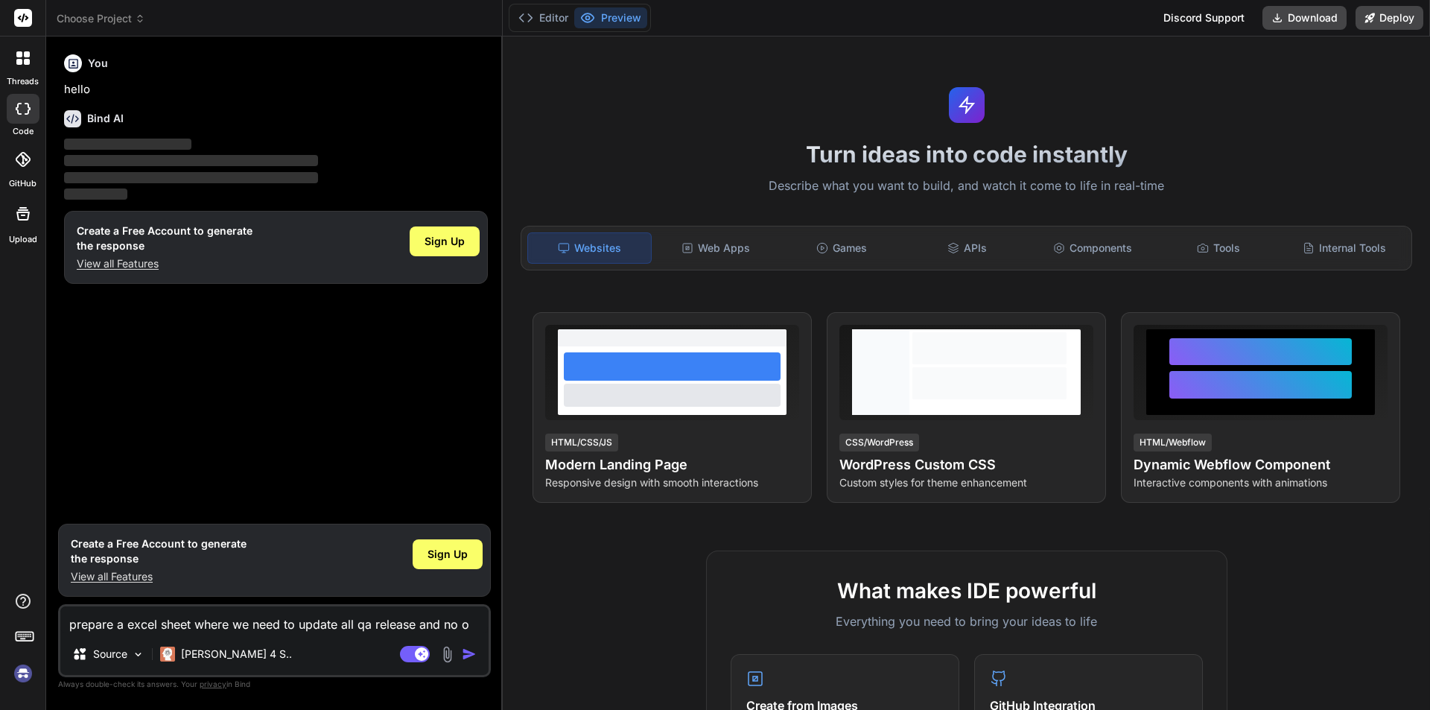
type textarea "prepare a excel sheet where we need to update all qa release and no of"
type textarea "x"
type textarea "prepare a excel sheet where we need to update all qa release and no of"
type textarea "x"
type textarea "prepare a excel sheet where we need to update all qa release and no of i"
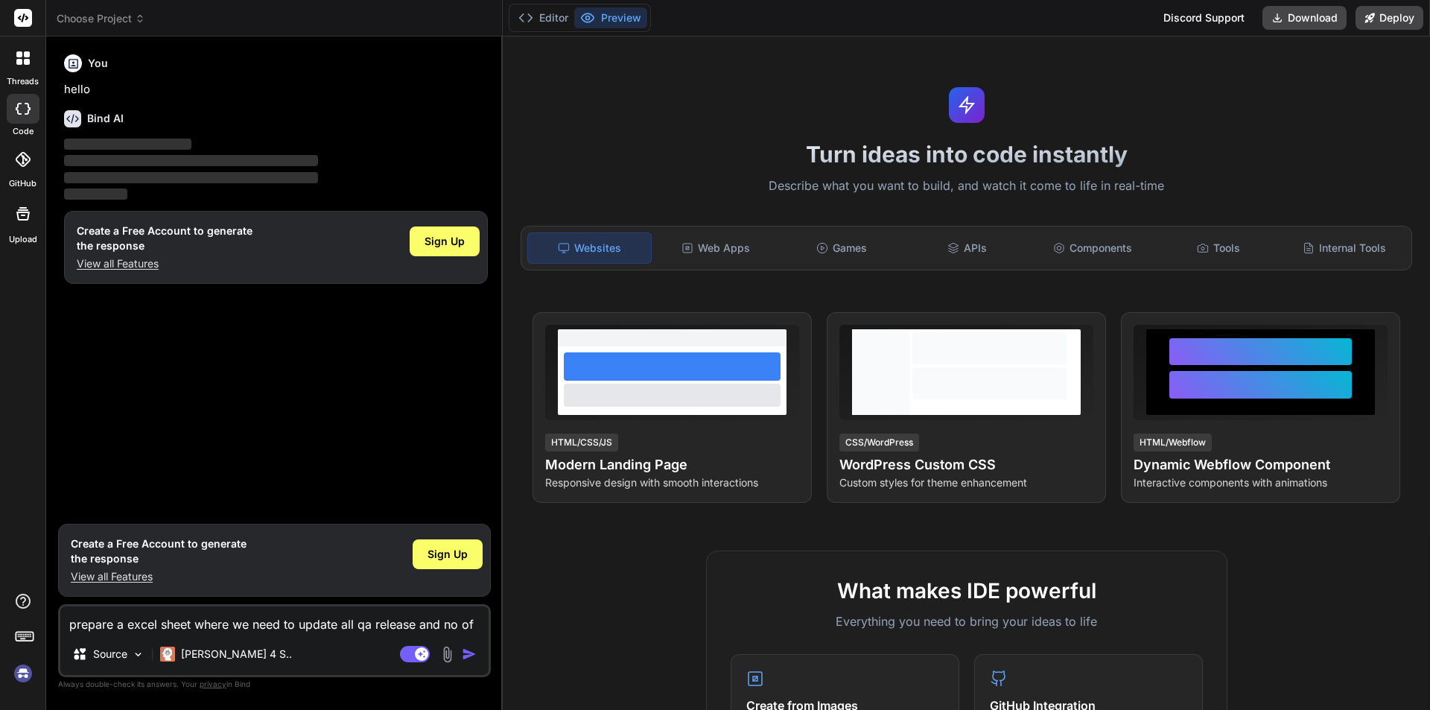
type textarea "x"
type textarea "prepare a excel sheet where we need to update all qa release and no of it"
type textarea "x"
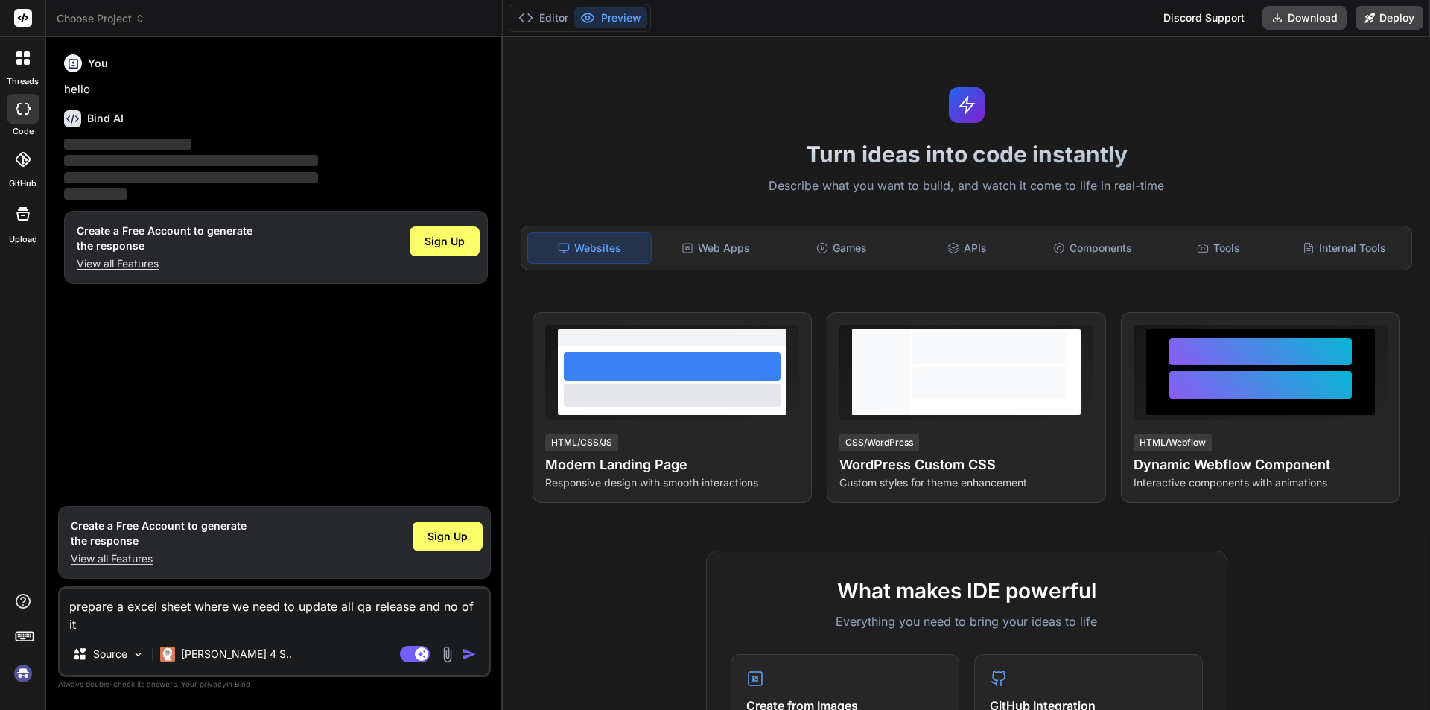
type textarea "prepare a excel sheet where we need to update all qa release and no of ite"
type textarea "x"
type textarea "prepare a excel sheet where we need to update all qa release and no of iter"
type textarea "x"
type textarea "prepare a excel sheet where we need to update all qa release and no of itera"
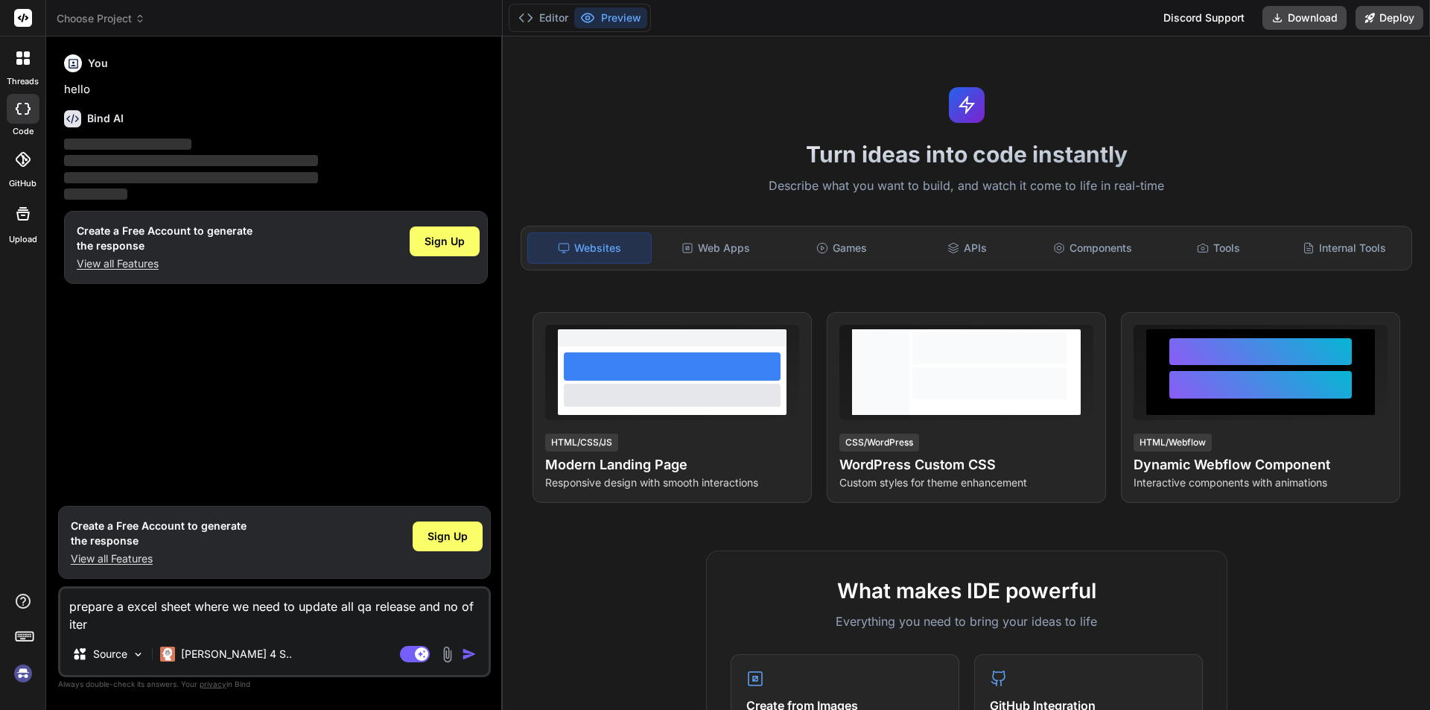
type textarea "x"
type textarea "prepare a excel sheet where we need to update all qa release and no of iterat"
type textarea "x"
type textarea "prepare a excel sheet where we need to update all qa release and no of iterati"
type textarea "x"
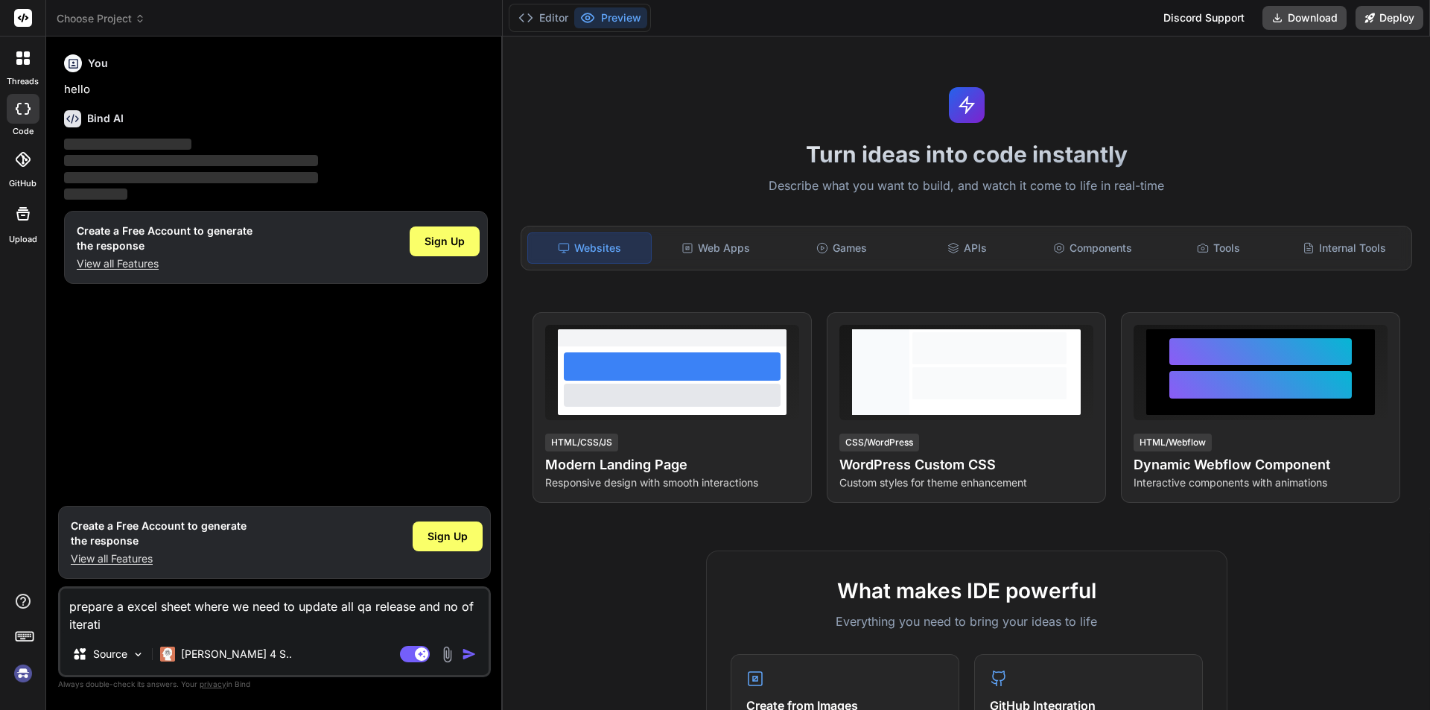
type textarea "prepare a excel sheet where we need to update all qa release and no of iteratio"
type textarea "x"
type textarea "prepare a excel sheet where we need to update all qa release and no of iteration"
type textarea "x"
type textarea "prepare a excel sheet where we need to update all qa release and no of iteration"
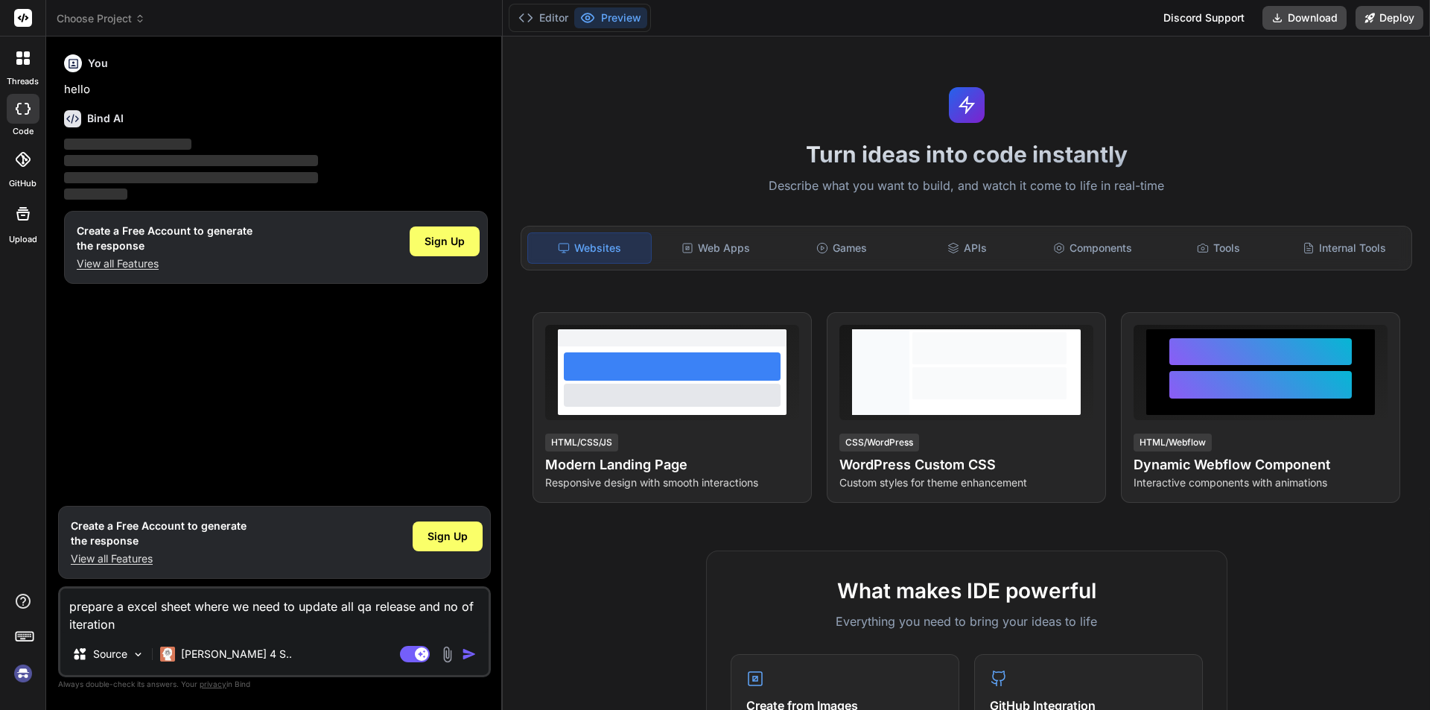
type textarea "x"
type textarea "prepare a excel sheet where we need to update all qa release and no of iteratio…"
type textarea "x"
type textarea "prepare a excel sheet where we need to update all qa release and no of iteratio…"
type textarea "x"
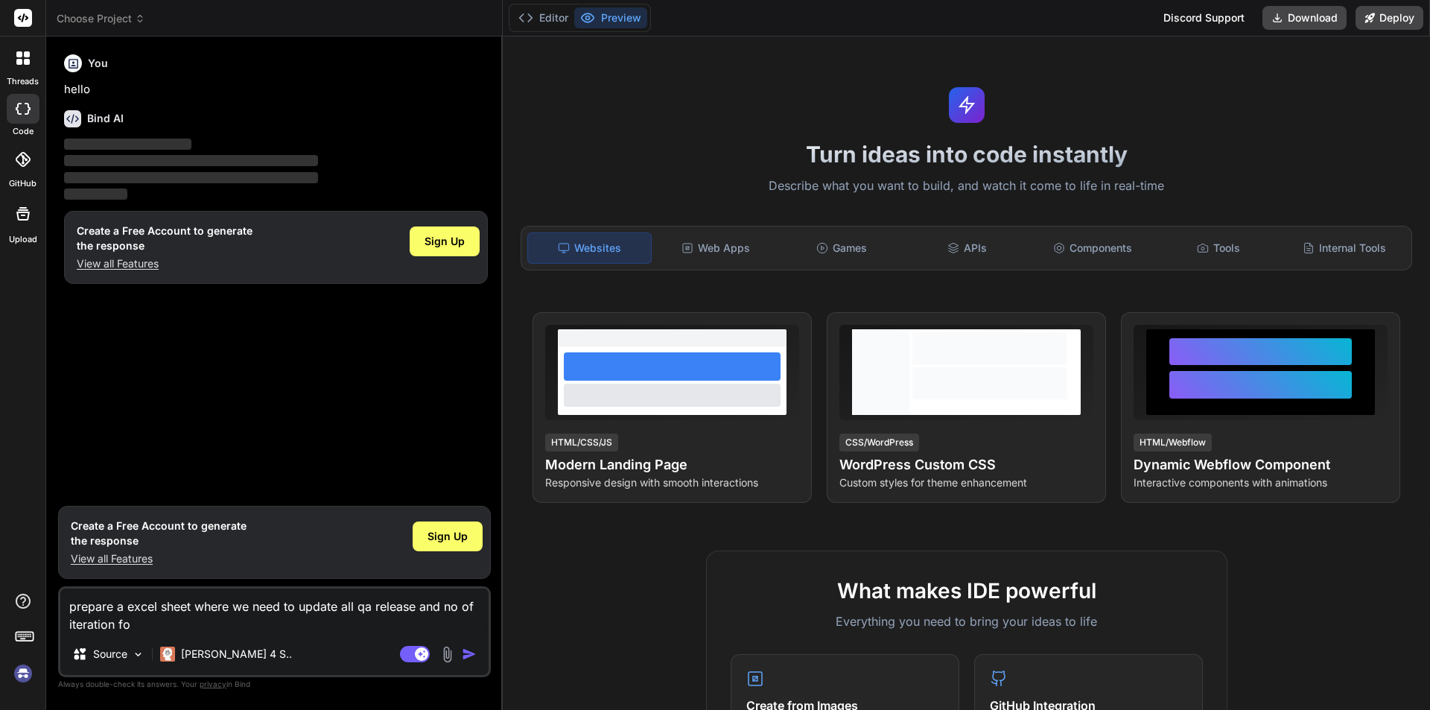
type textarea "prepare a excel sheet where we need to update all qa release and no of iteratio…"
type textarea "x"
type textarea "prepare a excel sheet where we need to update all qa release and no of iteratio…"
type textarea "x"
type textarea "prepare a excel sheet where we need to update all qa release and no of iteratio…"
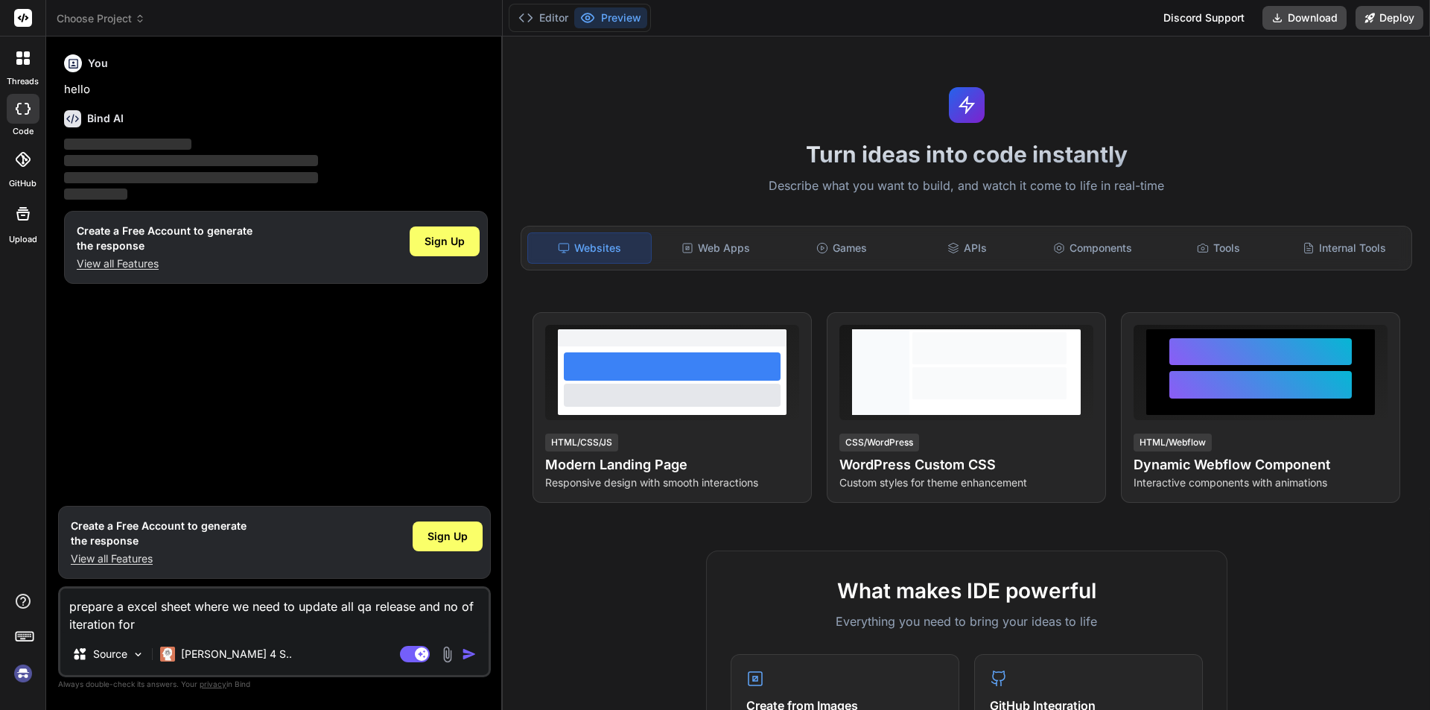
type textarea "x"
type textarea "prepare a excel sheet where we need to update all qa release and no of iteratio…"
type textarea "x"
type textarea "prepare a excel sheet where we need to update all qa release and no of iteratio…"
type textarea "x"
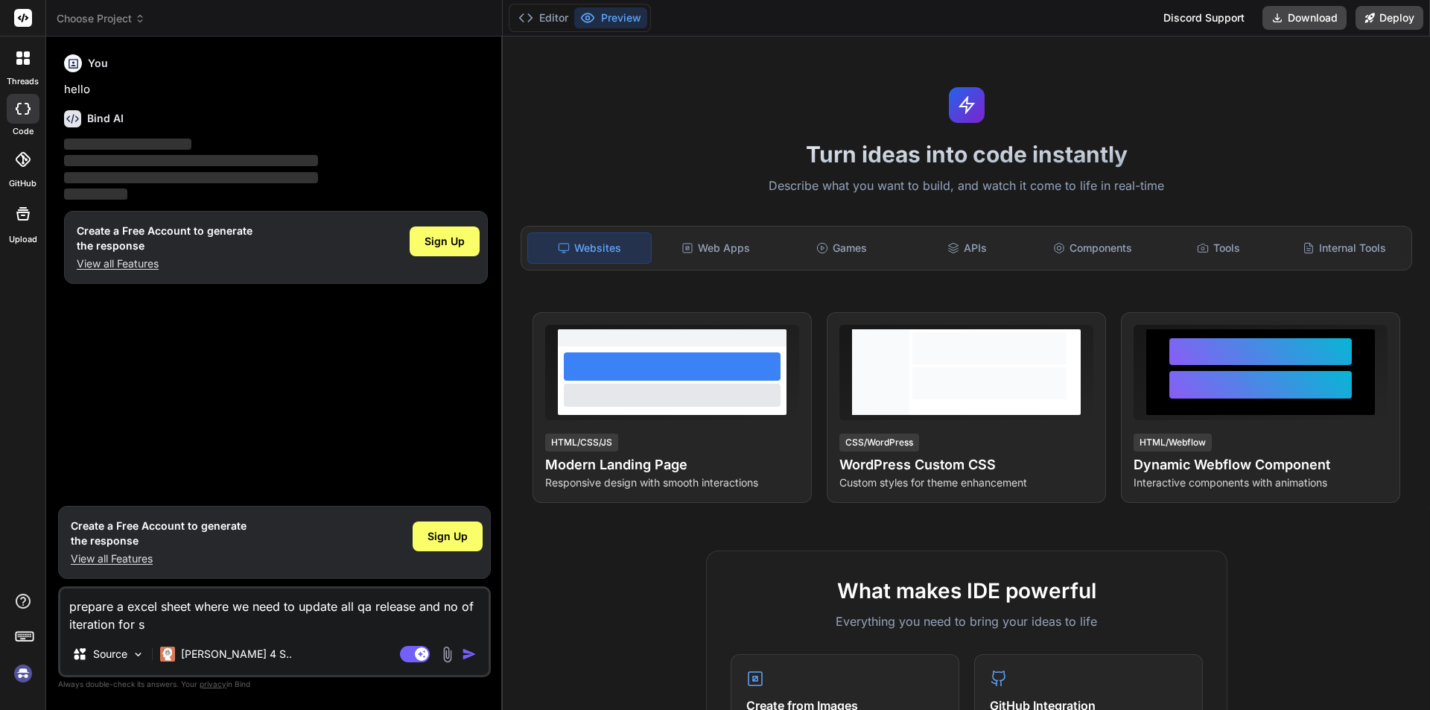
type textarea "prepare a excel sheet where we need to update all qa release and no of iteratio…"
type textarea "x"
type textarea "prepare a excel sheet where we need to update all qa release and no of iteratio…"
type textarea "x"
type textarea "prepare a excel sheet where we need to update all qa release and no of iteratio…"
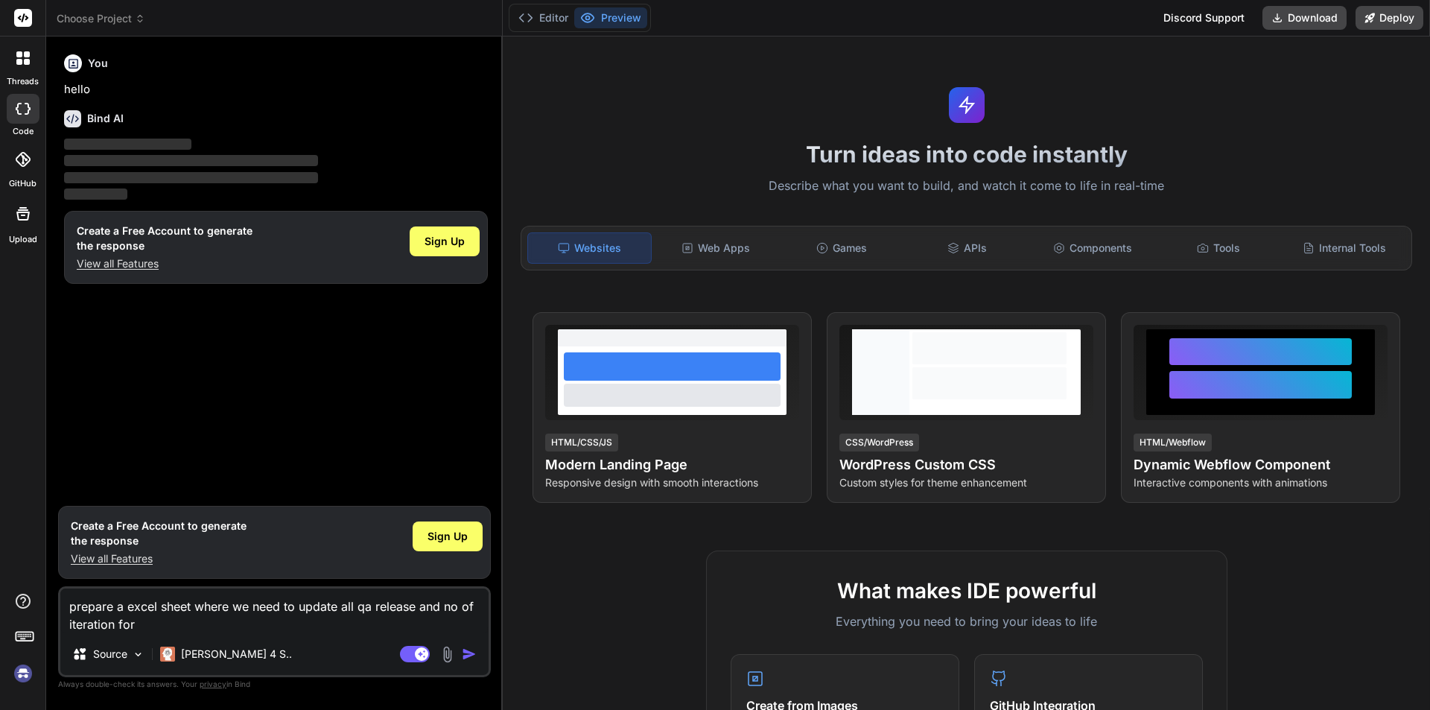
type textarea "x"
type textarea "prepare a excel sheet where we need to update all qa release and no of iteratio…"
type textarea "x"
type textarea "prepare a excel sheet where we need to update all qa release and no of iteration"
type textarea "x"
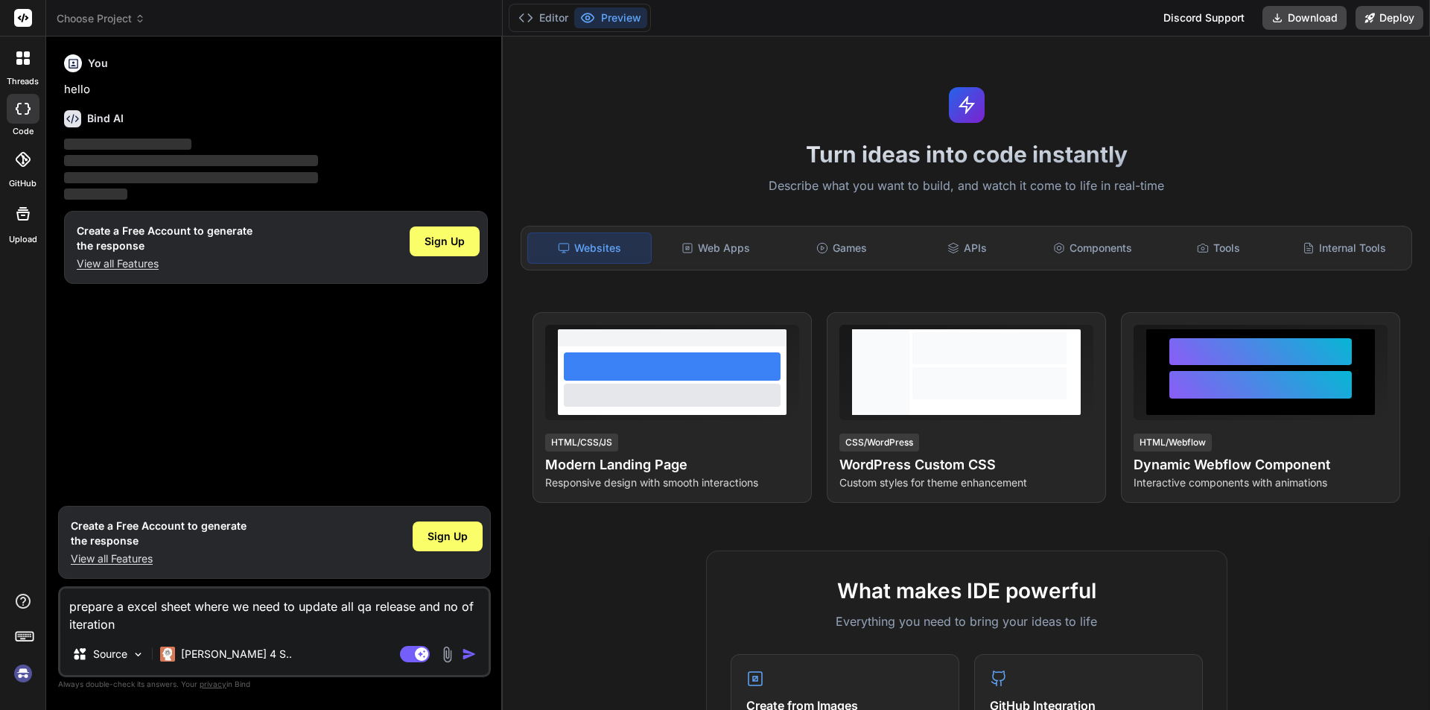
type textarea "prepare a excel sheet where we need to update all qa release and no of iteratio…"
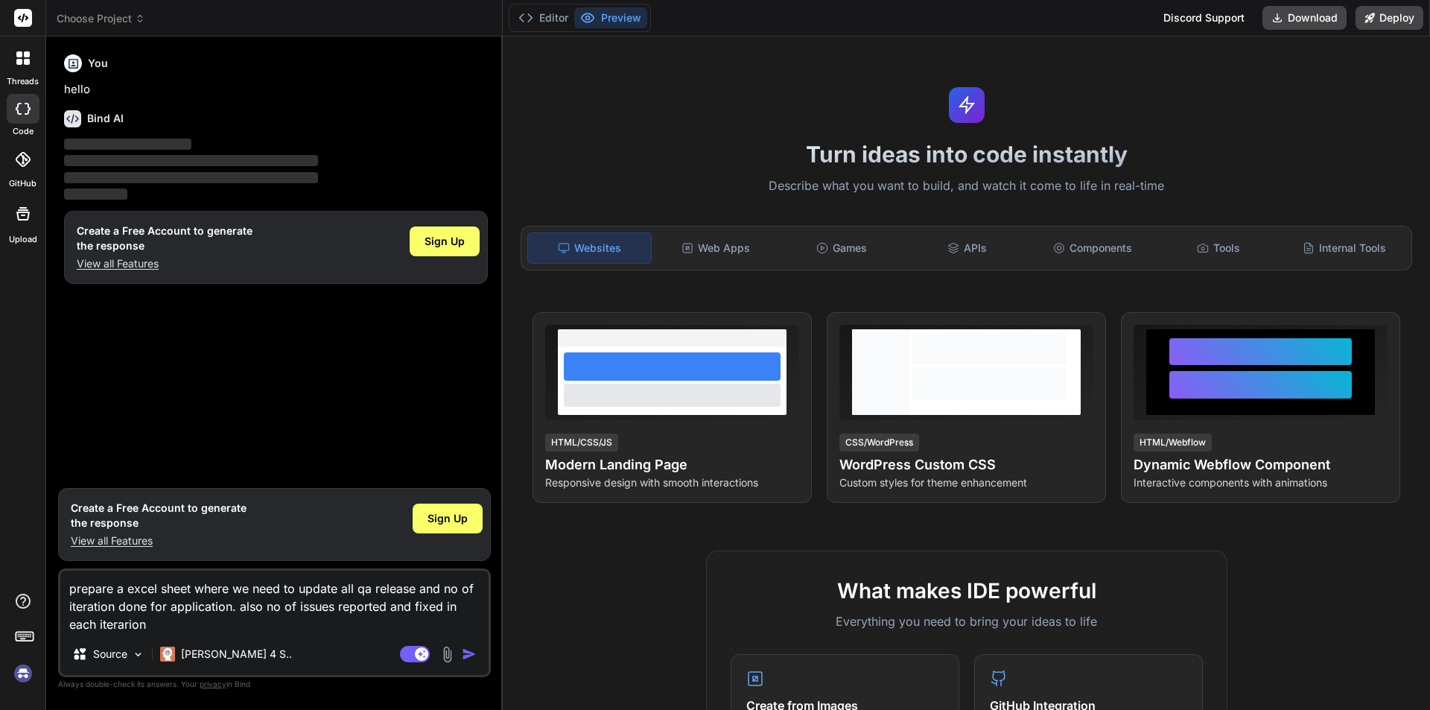
click at [460, 655] on div "Agent Mode. When this toggle is activated, AI automatically makes decisions, re…" at bounding box center [440, 654] width 86 height 18
click at [465, 653] on img "button" at bounding box center [469, 653] width 15 height 15
click at [188, 607] on textarea "prepare a excel sheet where we need to update all qa release and no of iteratio…" at bounding box center [274, 601] width 428 height 63
click at [190, 608] on textarea "prepare a excel sheet where we need to update all qa release and no of iteratio…" at bounding box center [274, 601] width 428 height 63
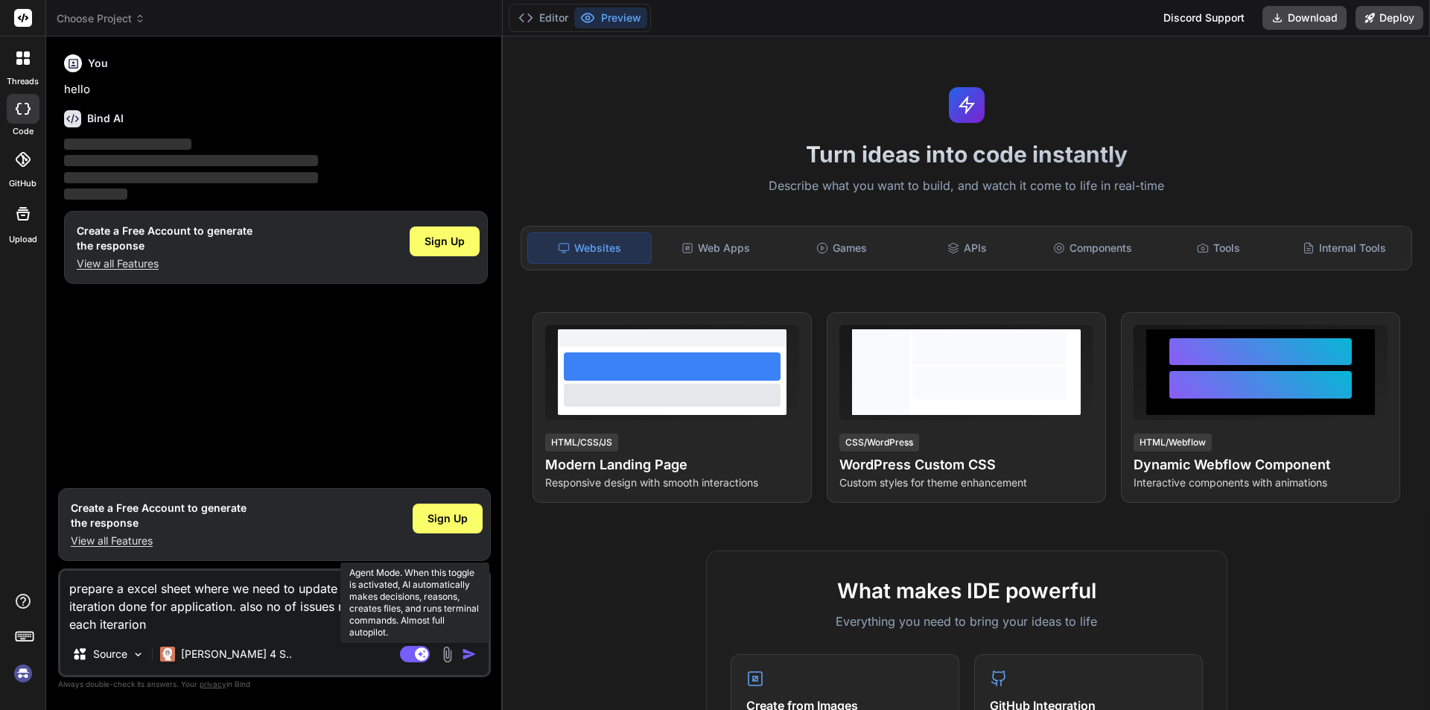
click at [419, 654] on icon at bounding box center [421, 652] width 7 height 7
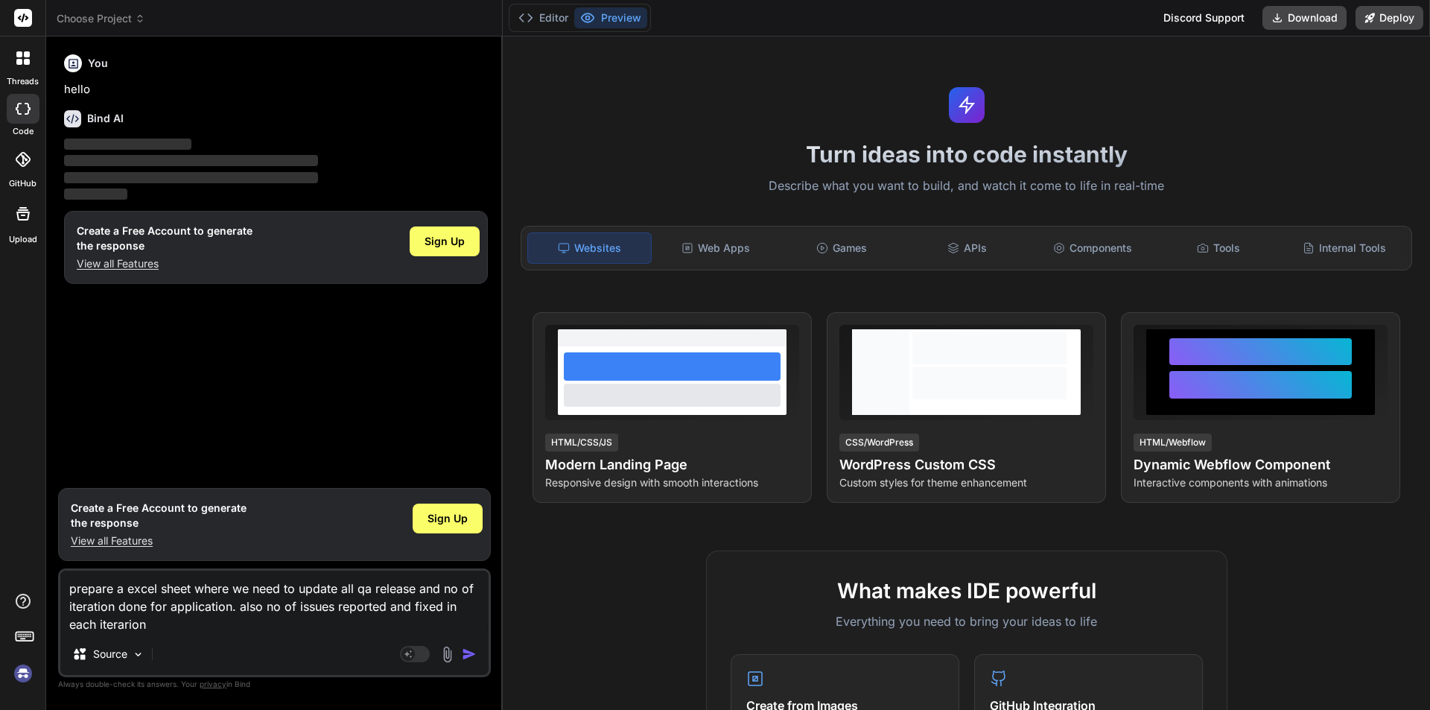
click at [469, 651] on img "button" at bounding box center [469, 653] width 15 height 15
click at [131, 661] on div "Source" at bounding box center [108, 654] width 84 height 30
